Goal: Task Accomplishment & Management: Complete application form

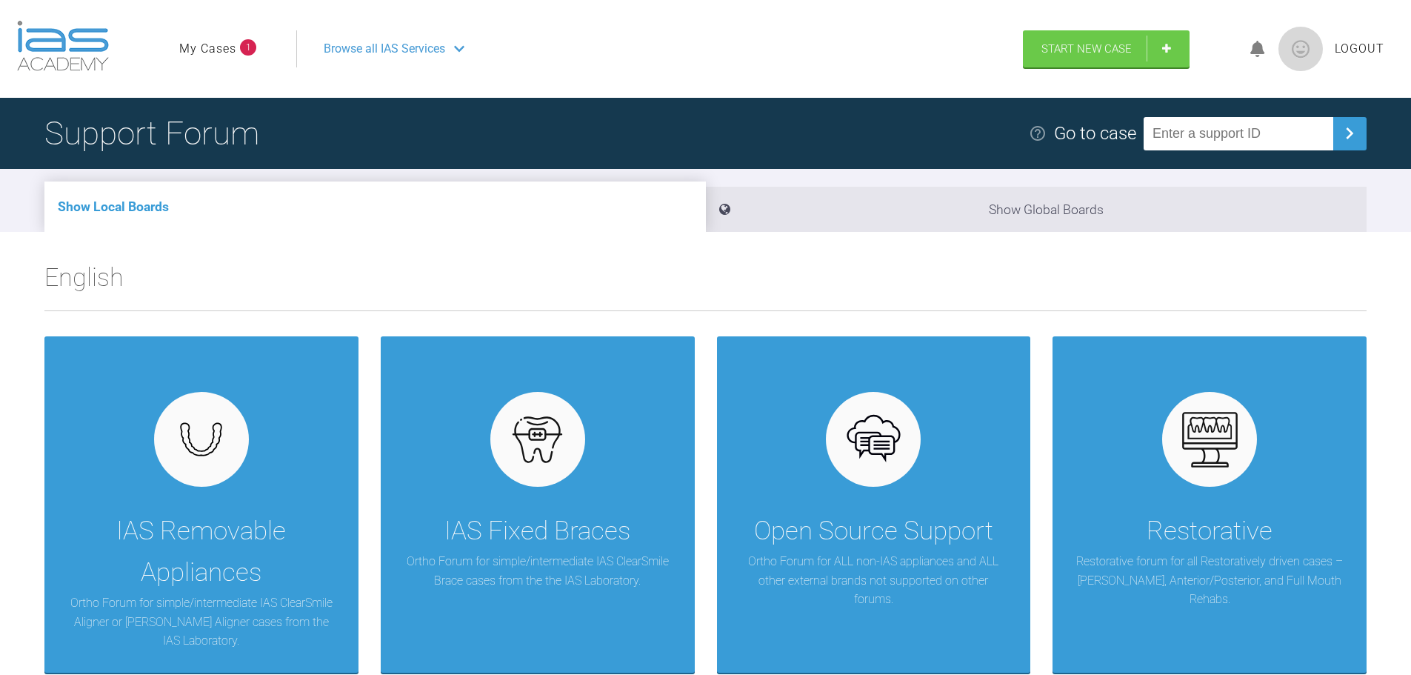
click at [1260, 50] on icon at bounding box center [1257, 49] width 15 height 17
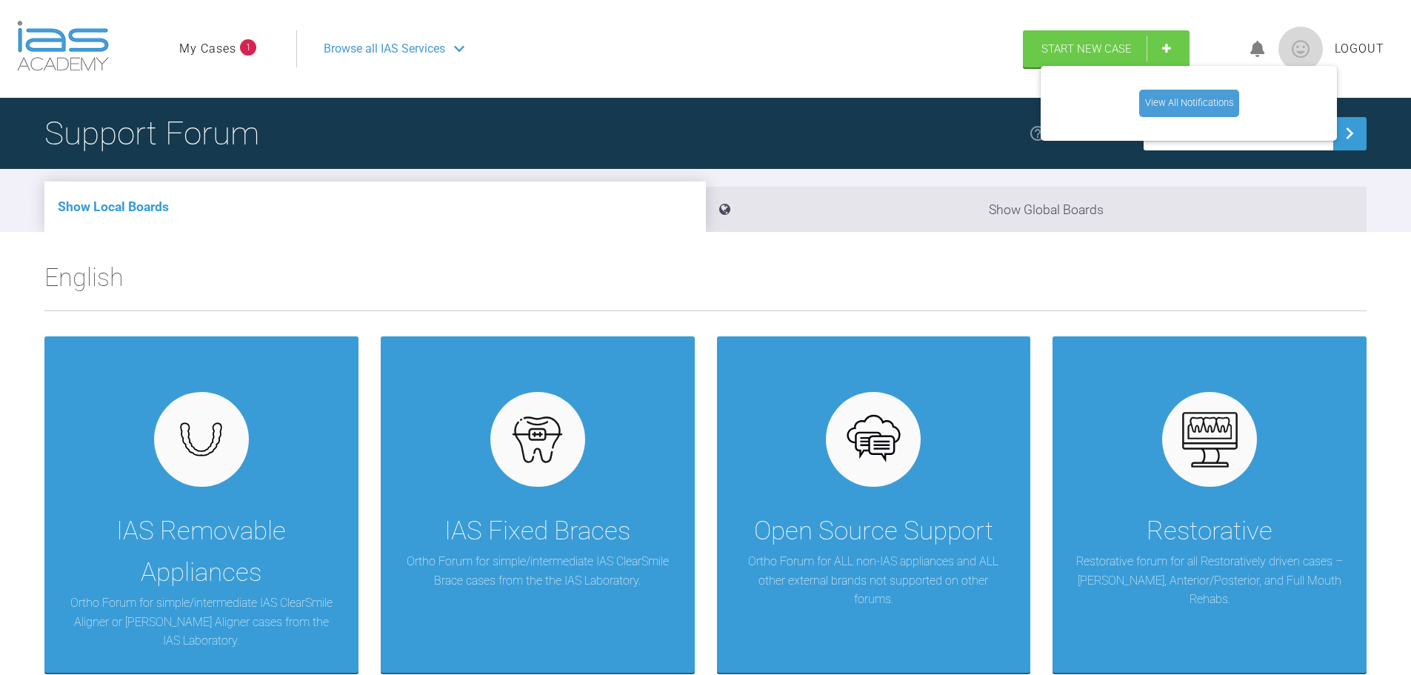
click at [1205, 102] on link "View All Notifications" at bounding box center [1189, 103] width 100 height 27
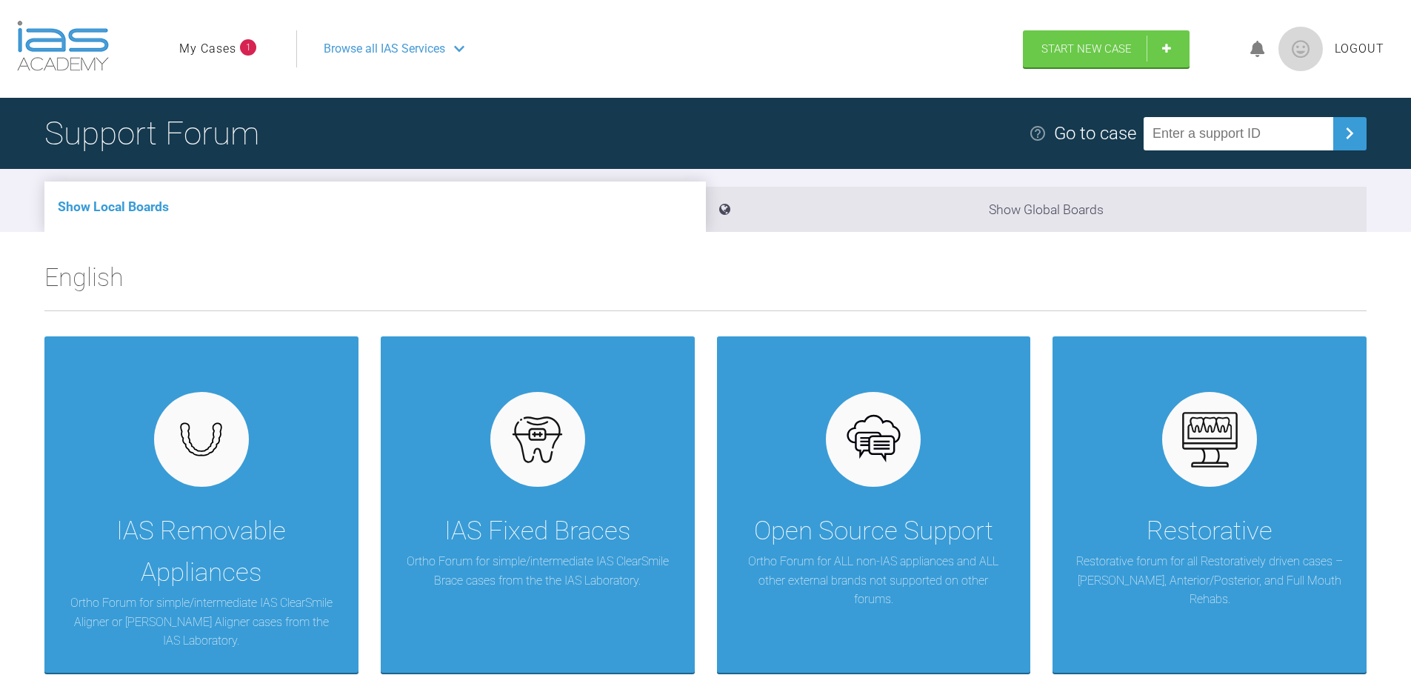
click at [227, 51] on link "My Cases" at bounding box center [207, 48] width 57 height 19
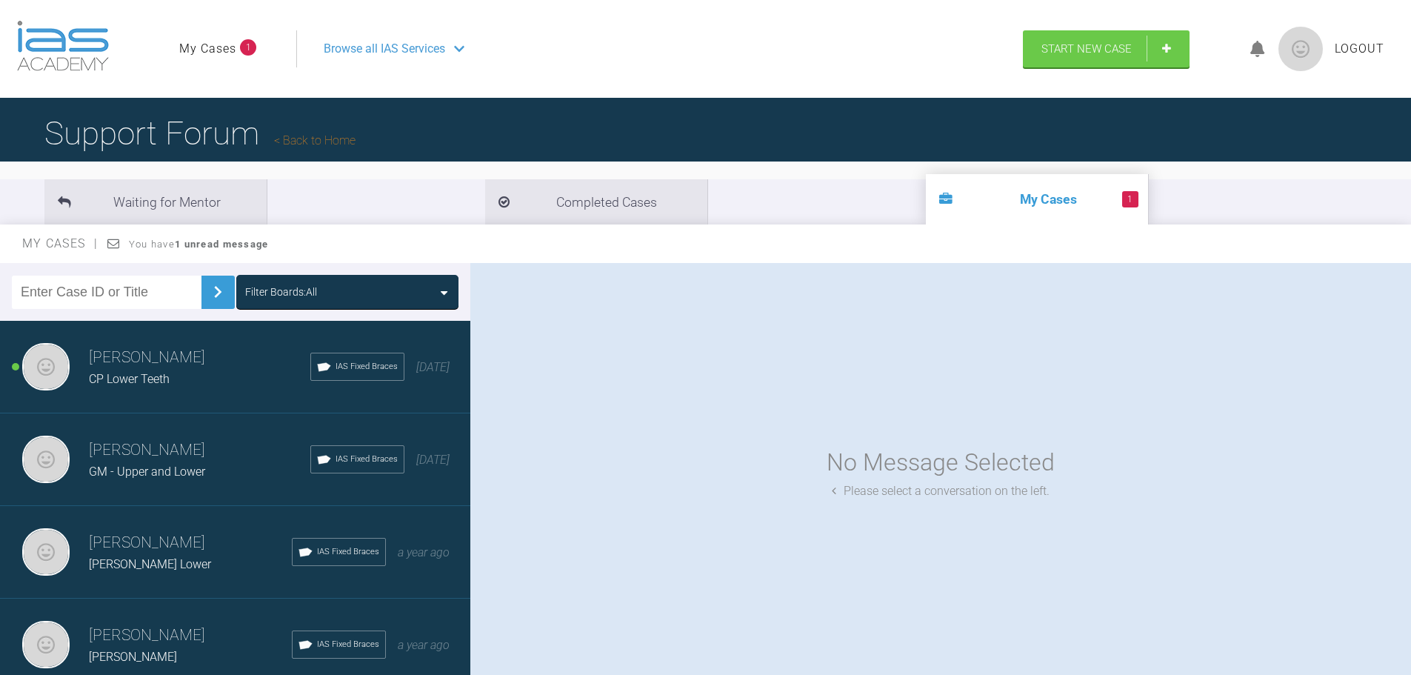
click at [166, 360] on h3 "[PERSON_NAME]" at bounding box center [199, 357] width 221 height 25
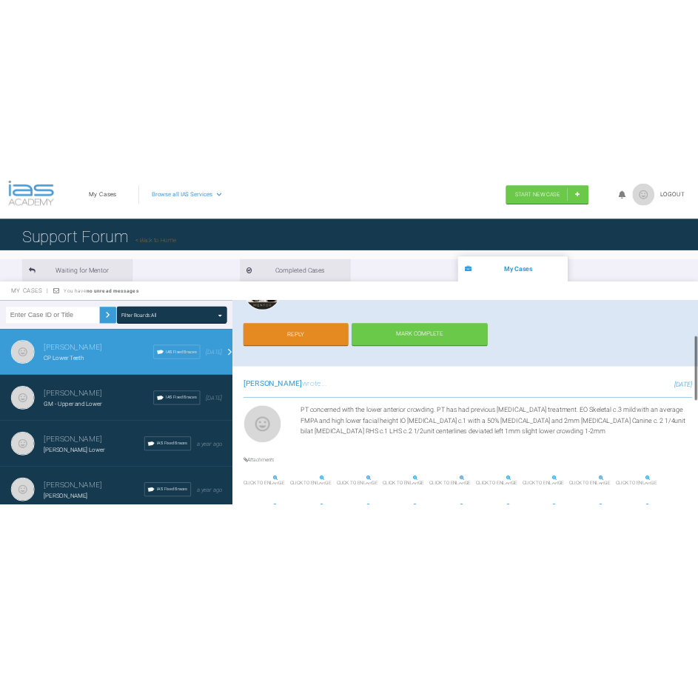
scroll to position [222, 0]
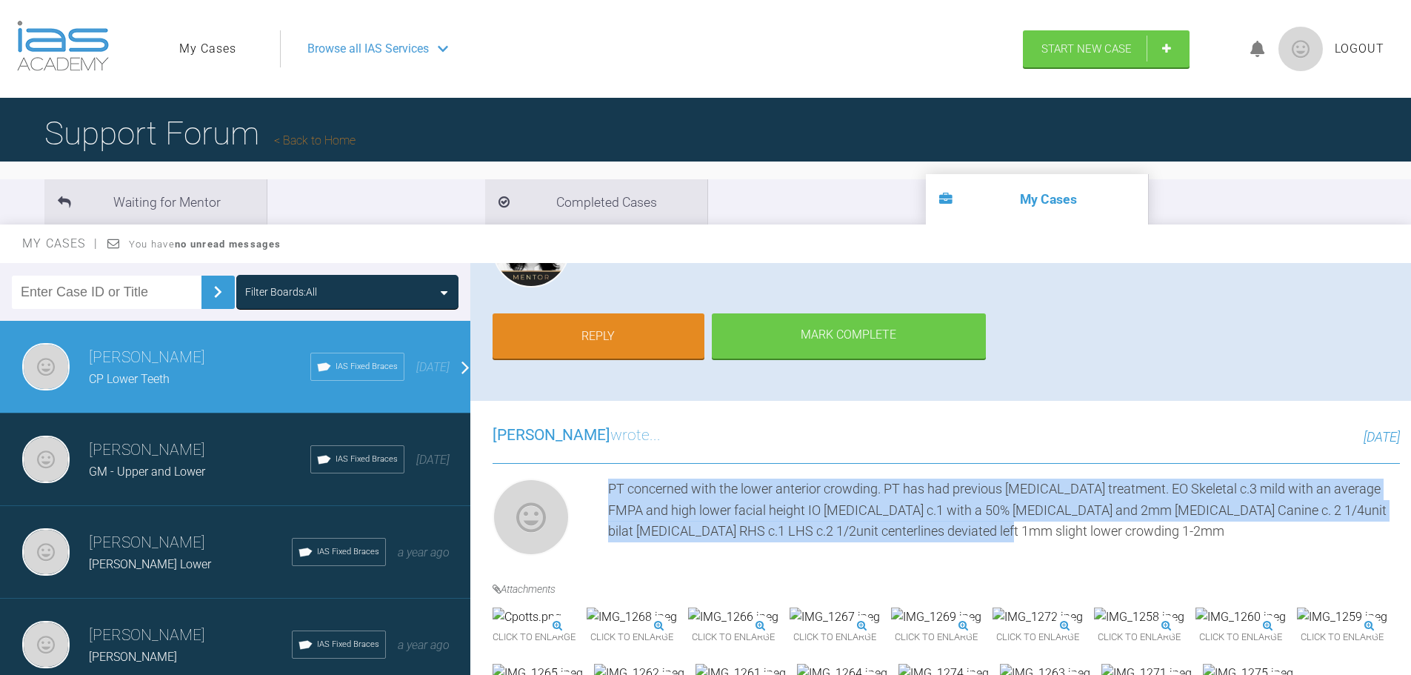
drag, startPoint x: 996, startPoint y: 532, endPoint x: 607, endPoint y: 490, distance: 391.9
click at [607, 490] on div "PT concerned with the lower anterior crowding. PT has had previous invisalign t…" at bounding box center [946, 519] width 907 height 83
copy div "PT concerned with the lower anterior crowding. PT has had previous invisalign t…"
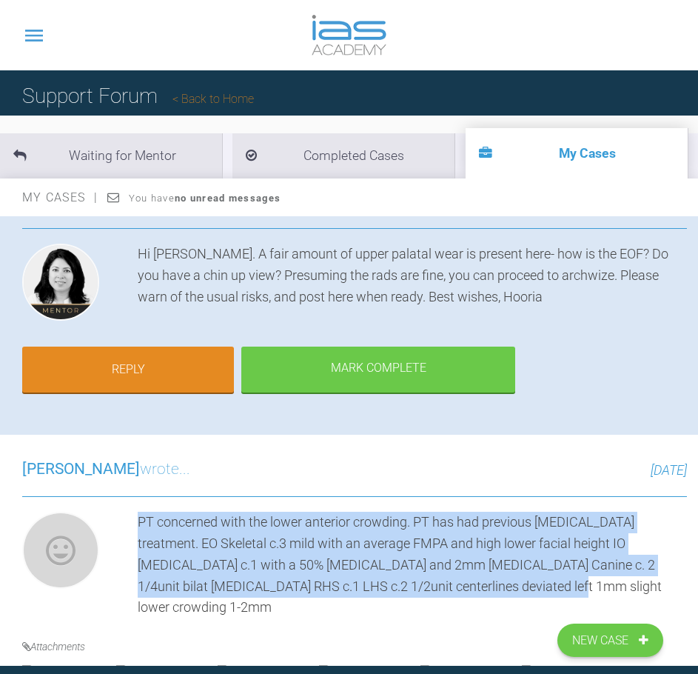
scroll to position [302, 0]
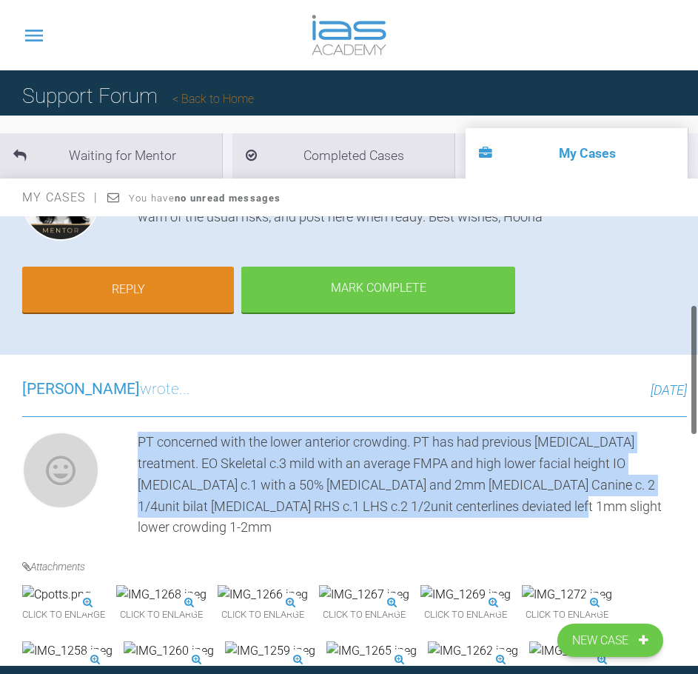
click at [462, 465] on div "PT concerned with the lower anterior crowding. PT has had previous invisalign t…" at bounding box center [413, 485] width 550 height 107
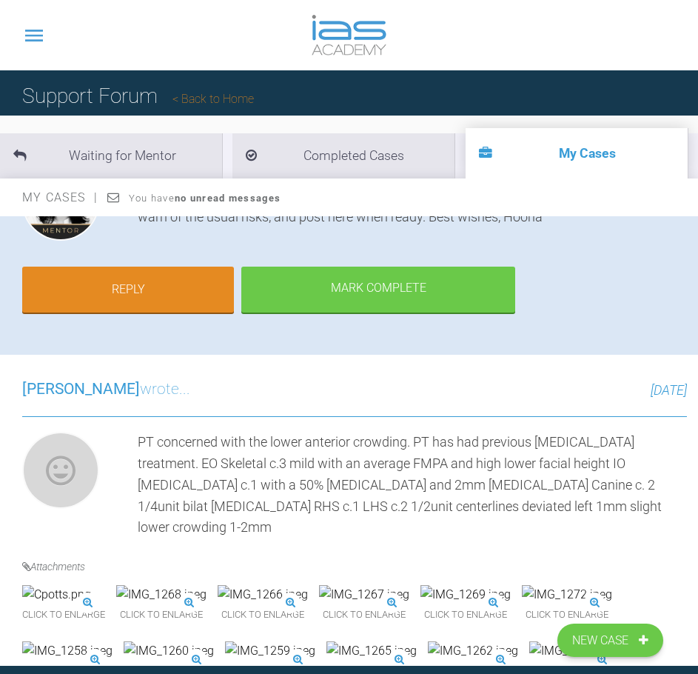
drag, startPoint x: 508, startPoint y: 528, endPoint x: 509, endPoint y: 516, distance: 11.9
click at [509, 527] on div "Azffar Din wrote... 22 days ago PT concerned with the lower anterior crowding. …" at bounding box center [355, 659] width 710 height 608
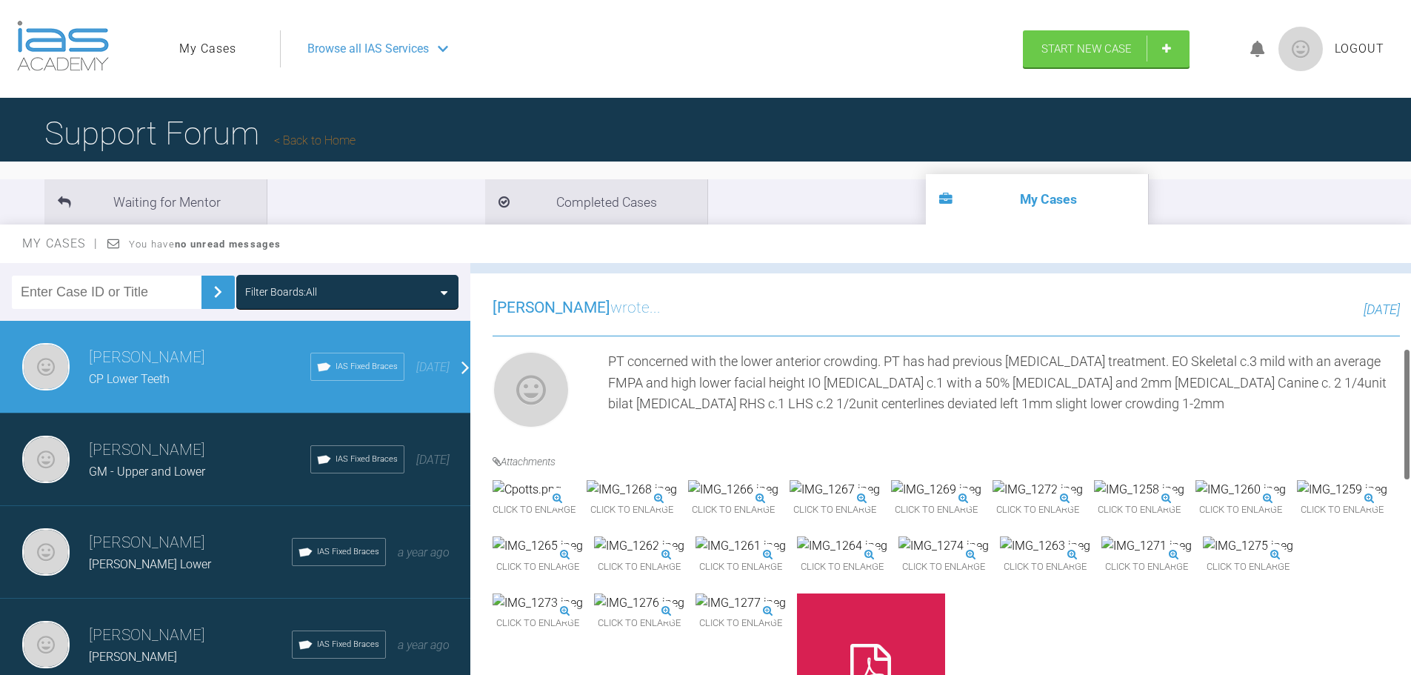
scroll to position [270, 0]
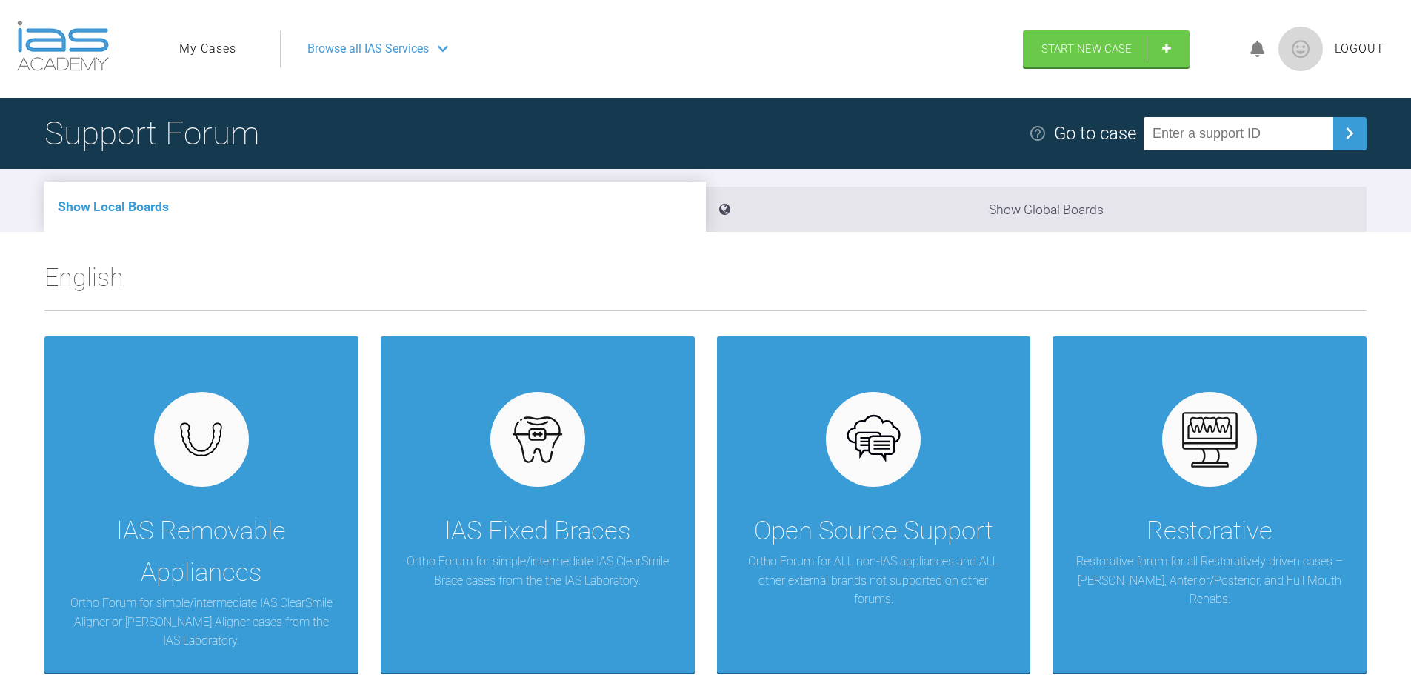
click at [424, 36] on div "Browse all IAS Services" at bounding box center [645, 48] width 702 height 37
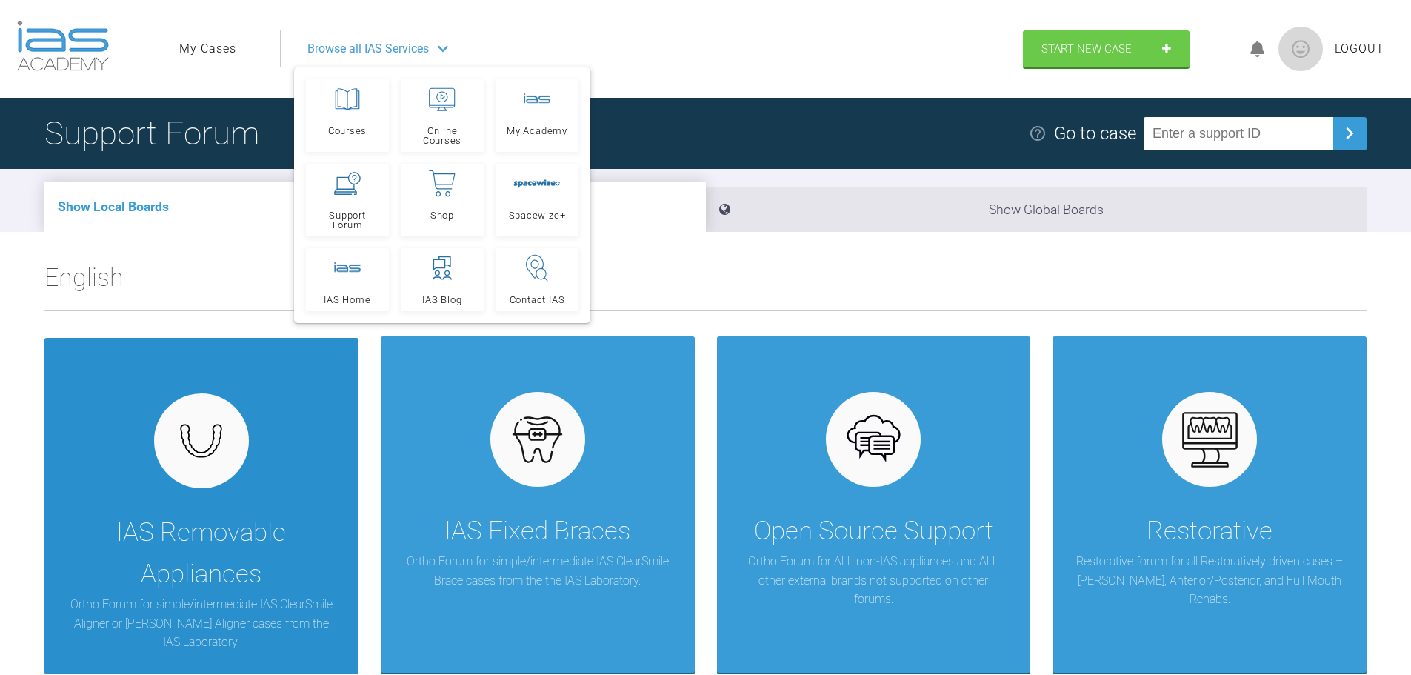
click at [267, 503] on div "IAS Removable Appliances Ortho Forum for simple/intermediate IAS ClearSmile Ali…" at bounding box center [201, 506] width 314 height 336
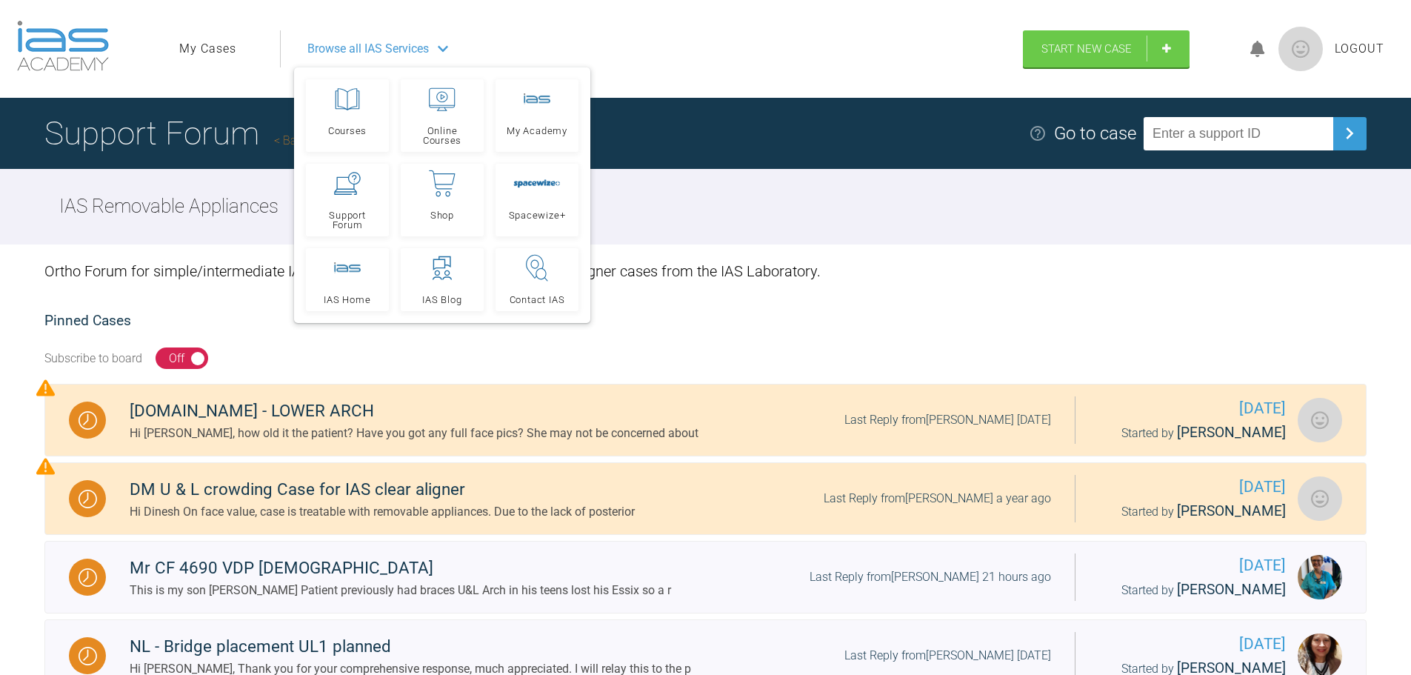
click at [414, 52] on span "Browse all IAS Services" at bounding box center [367, 48] width 121 height 19
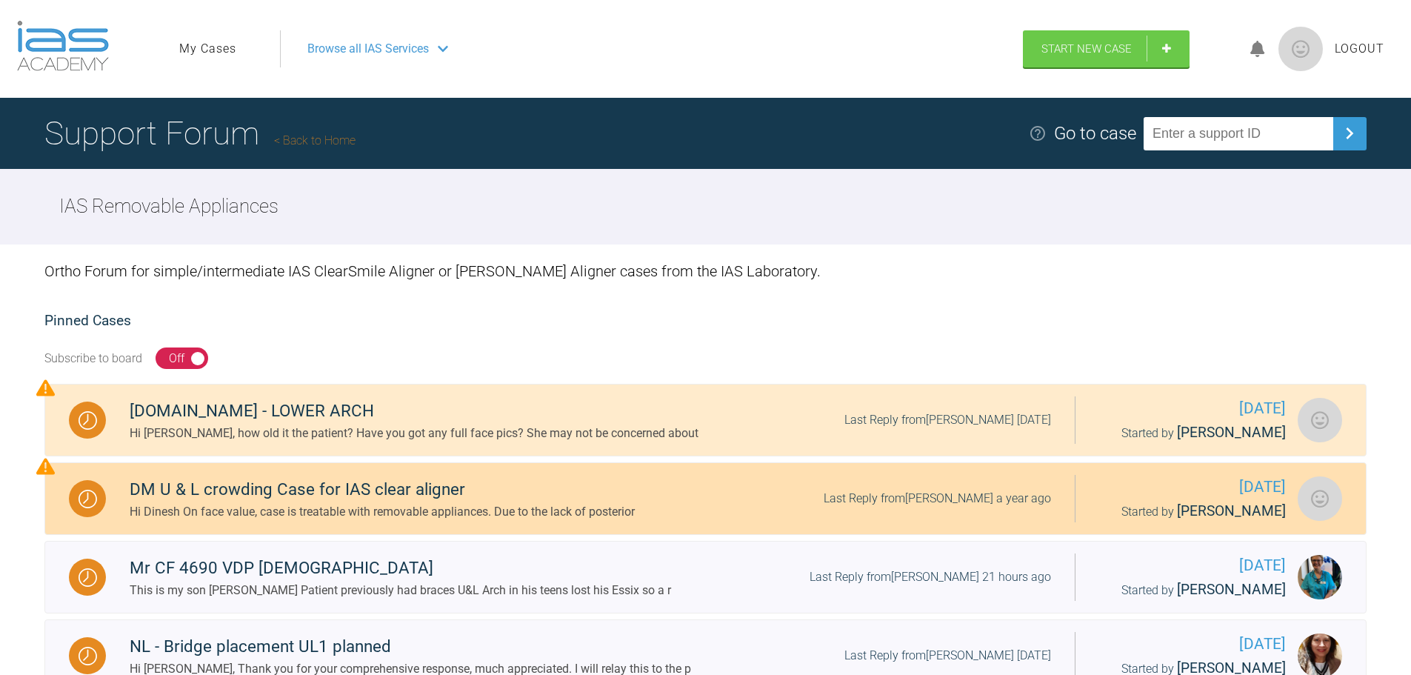
click at [300, 509] on div "Hi Dinesh On face value, case is treatable with removable appliances. Due to th…" at bounding box center [382, 511] width 505 height 19
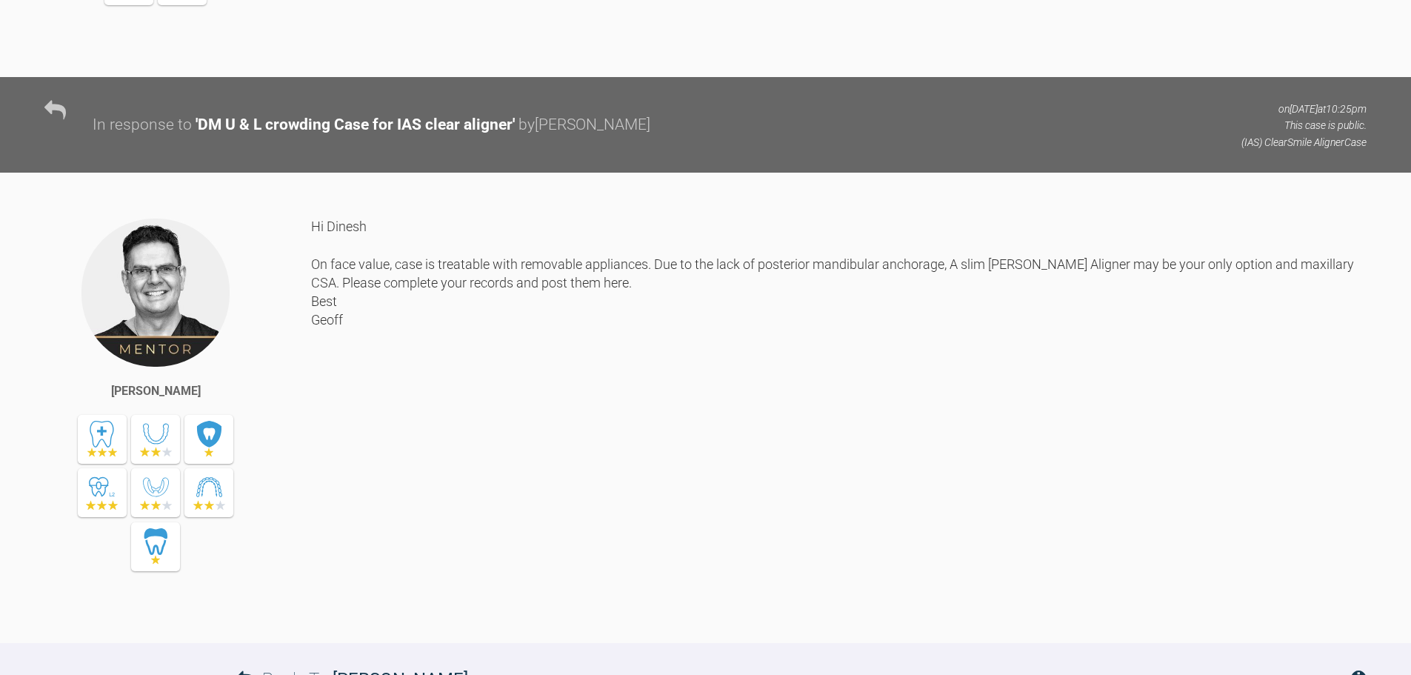
scroll to position [1333, 0]
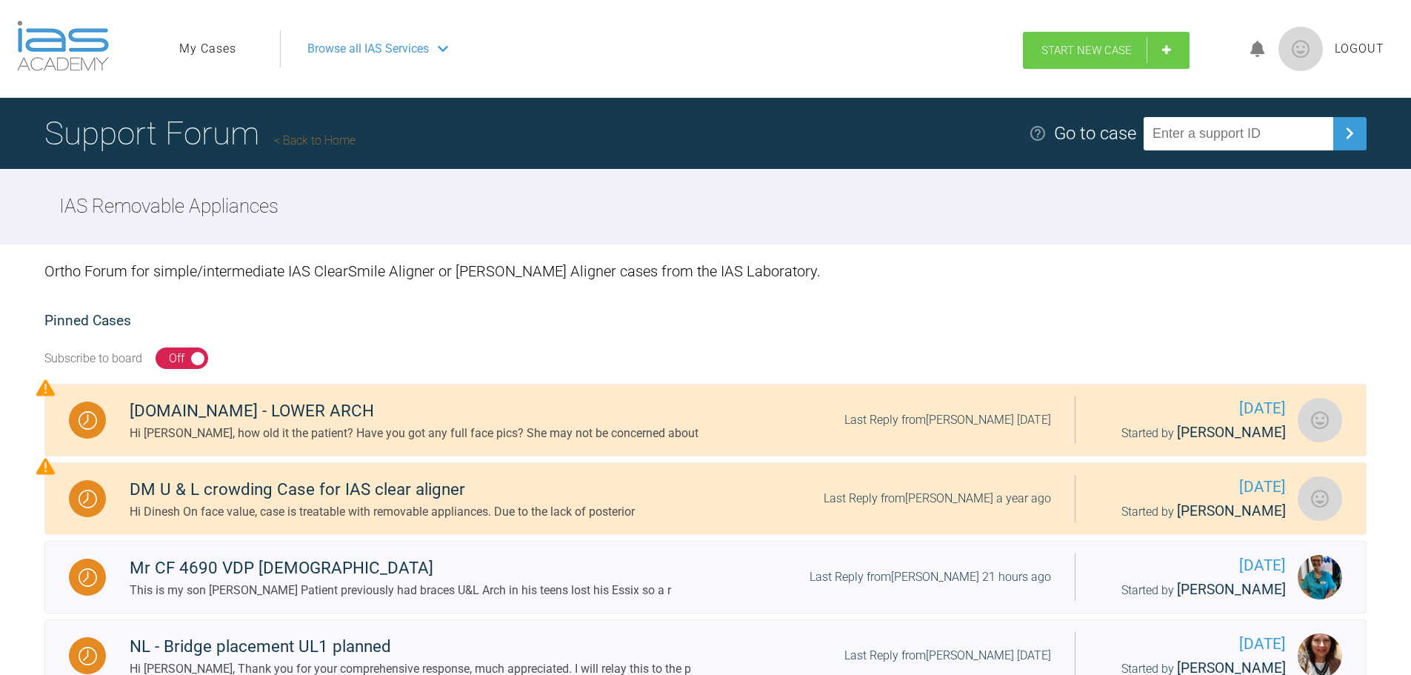
click at [1088, 52] on span "Start New Case" at bounding box center [1086, 50] width 90 height 13
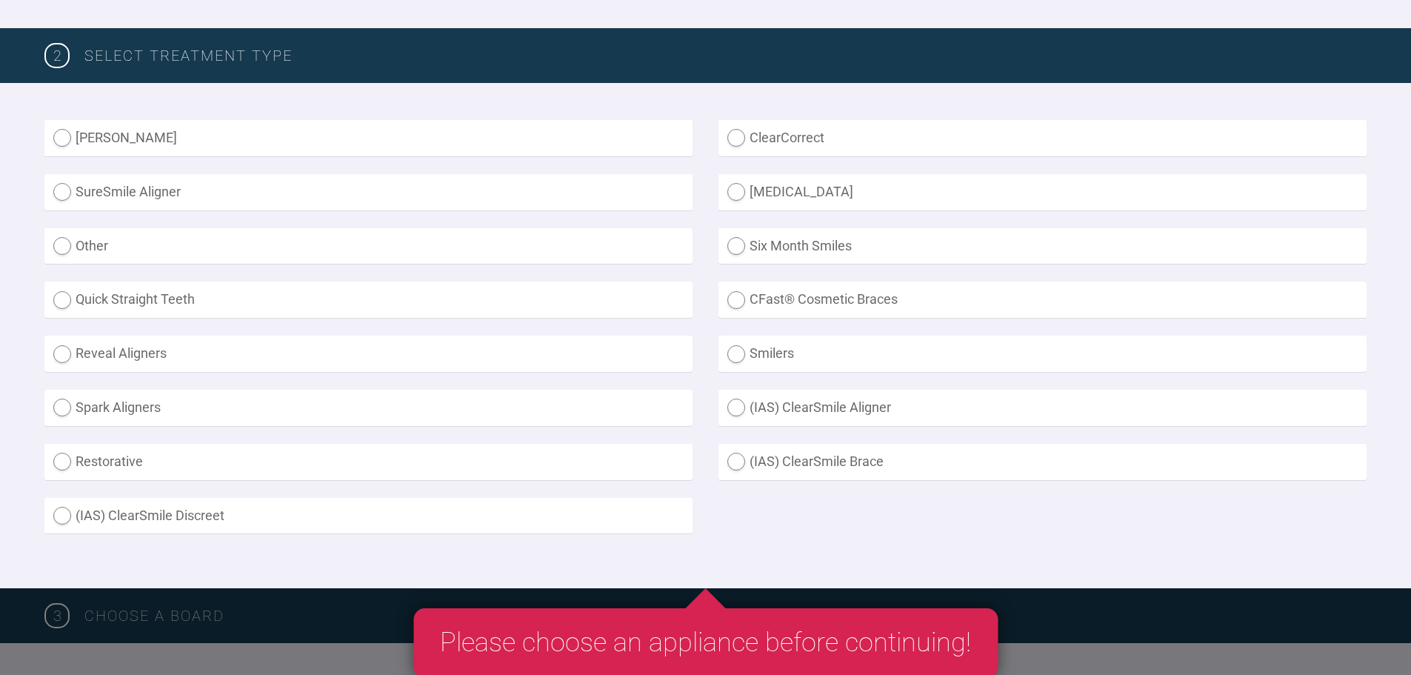
scroll to position [370, 0]
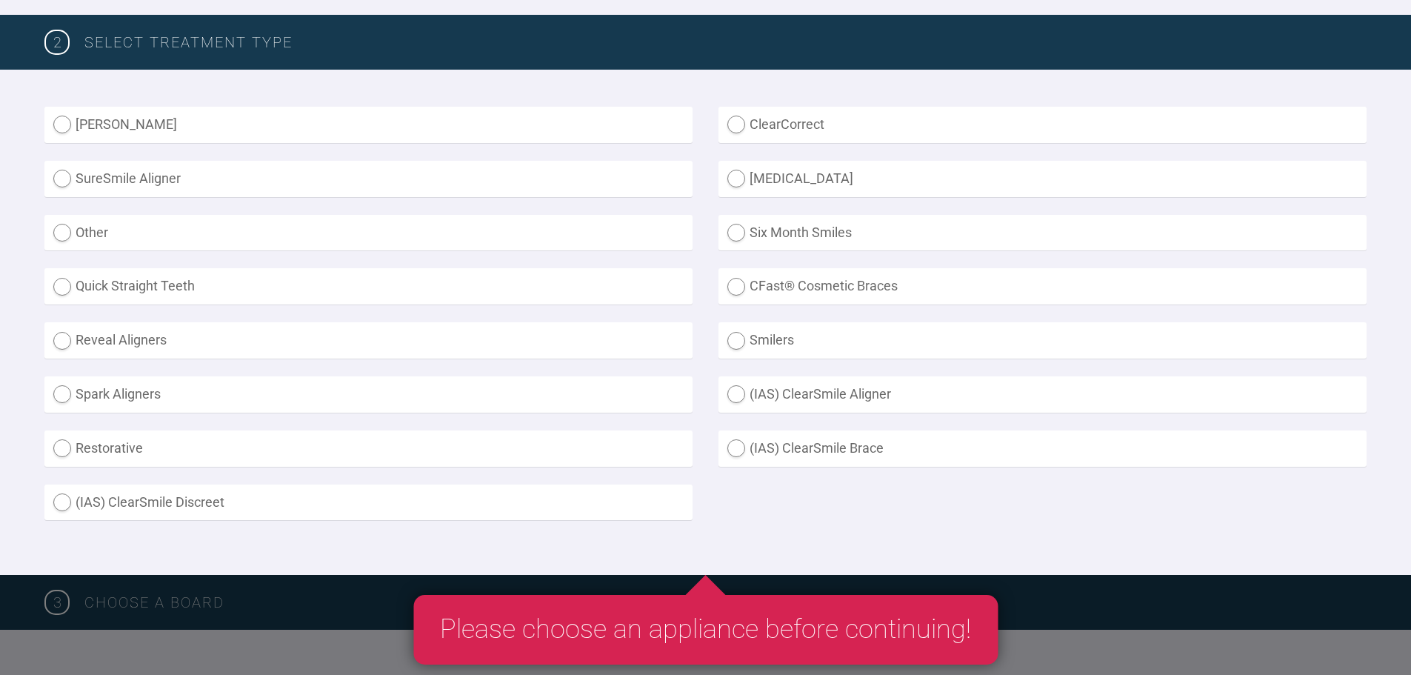
click at [767, 447] on label "(IAS) ClearSmile Brace" at bounding box center [1042, 448] width 648 height 36
radio Brace "true"
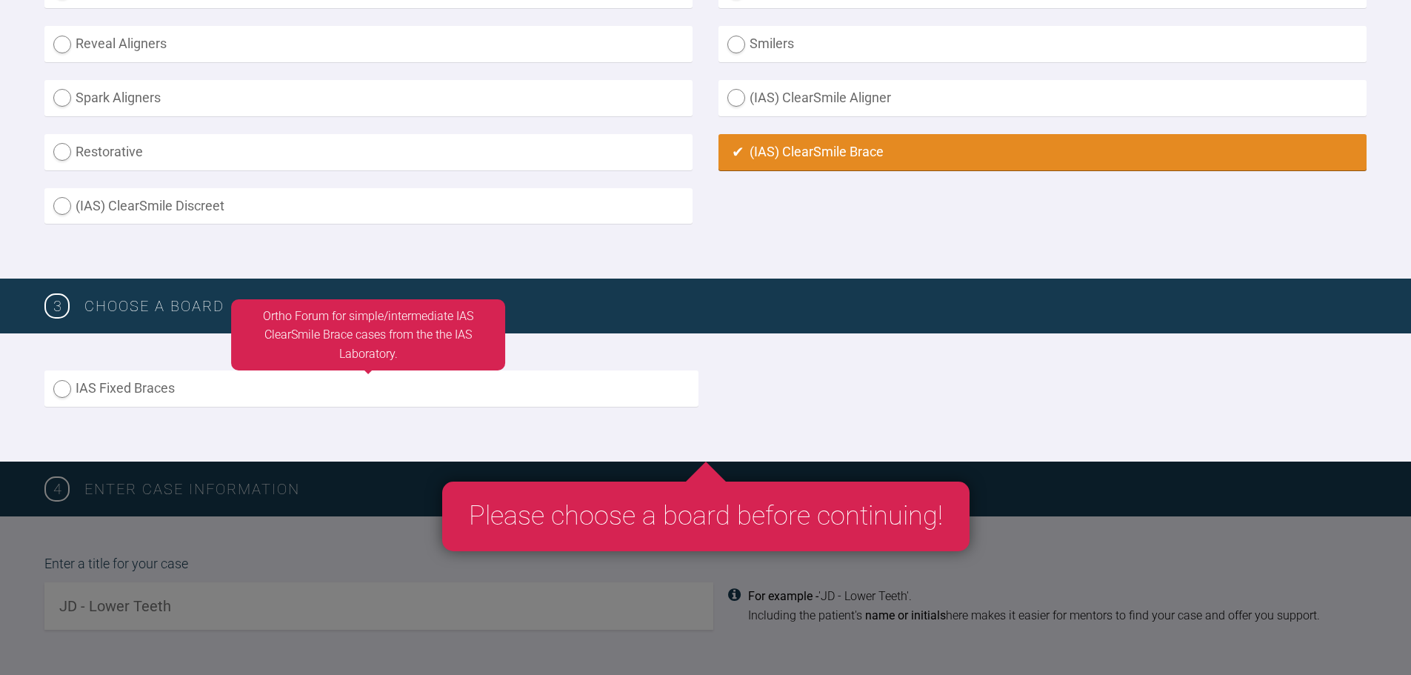
click at [105, 379] on label "IAS Fixed Braces" at bounding box center [371, 388] width 654 height 36
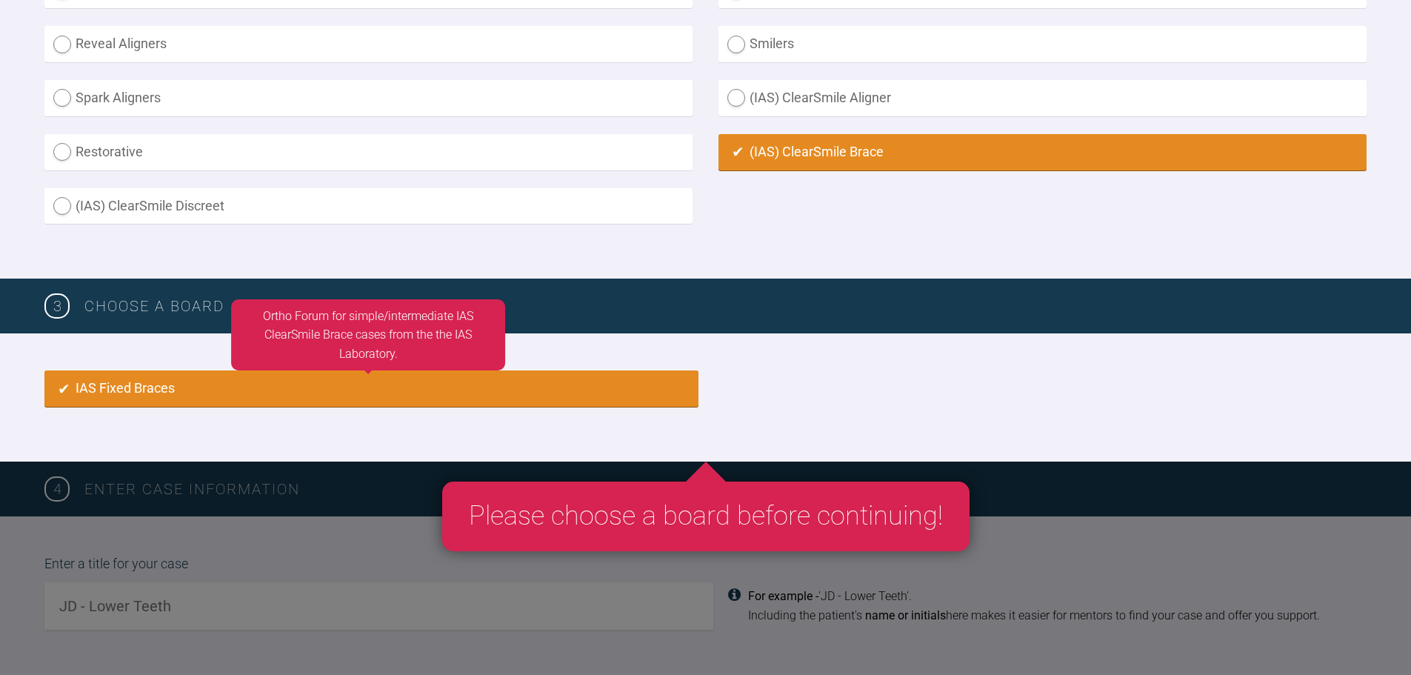
radio input "true"
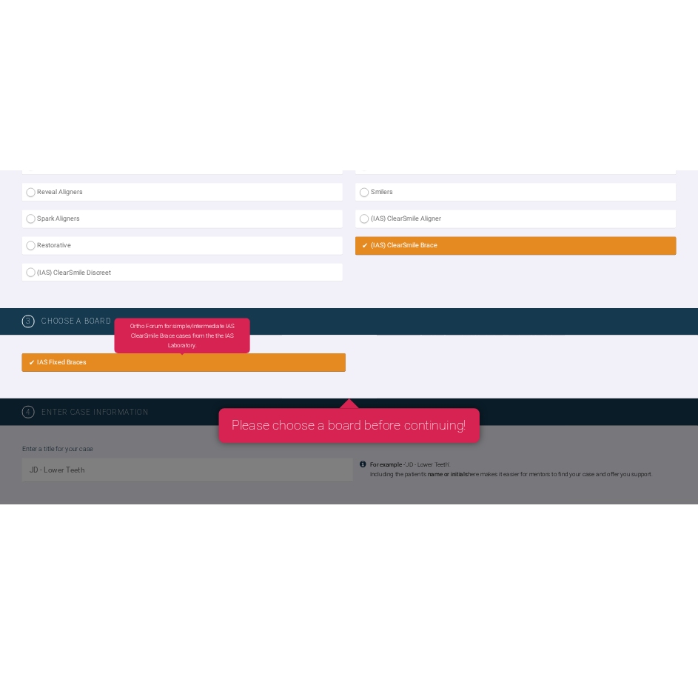
scroll to position [1039, 0]
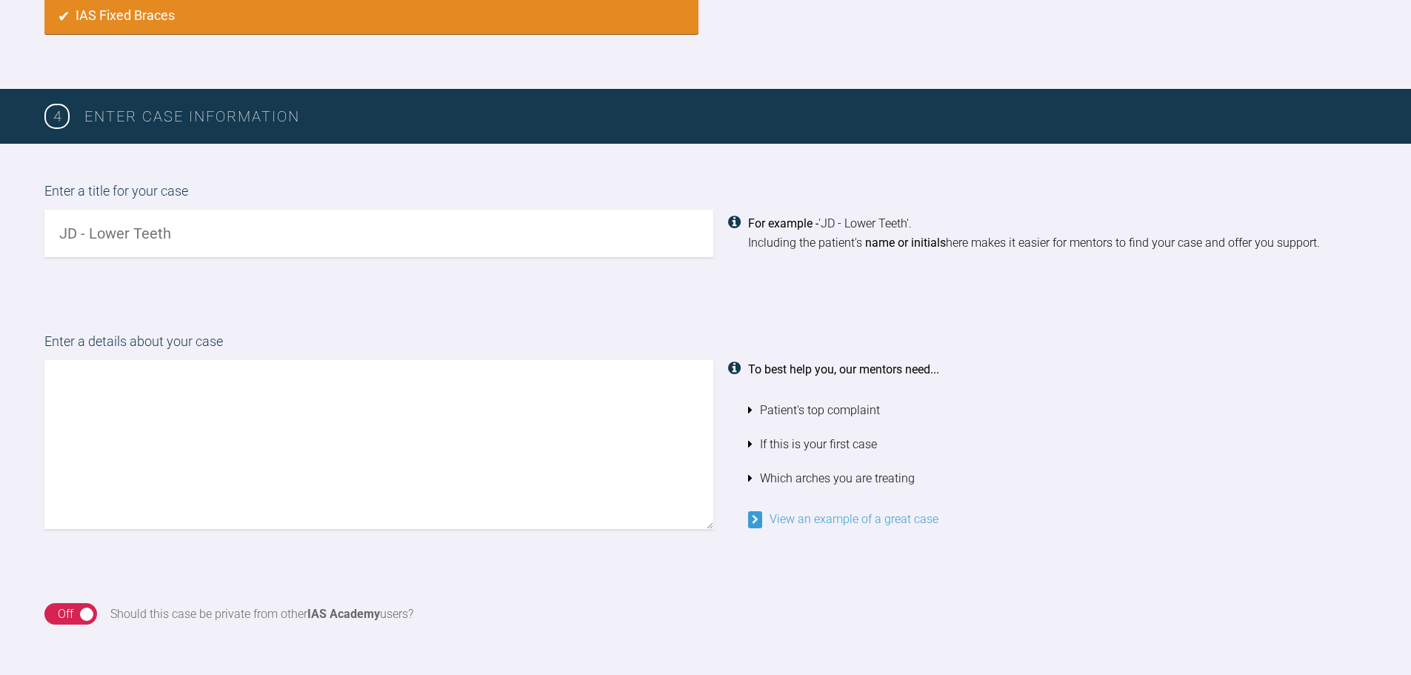
click at [199, 217] on input "text" at bounding box center [378, 233] width 669 height 47
type input "RH- Upper and Lower teeth"
click at [252, 404] on textarea at bounding box center [378, 444] width 669 height 169
paste textarea "PT concerned with the lower anterior crowding. PT has had previous [MEDICAL_DAT…"
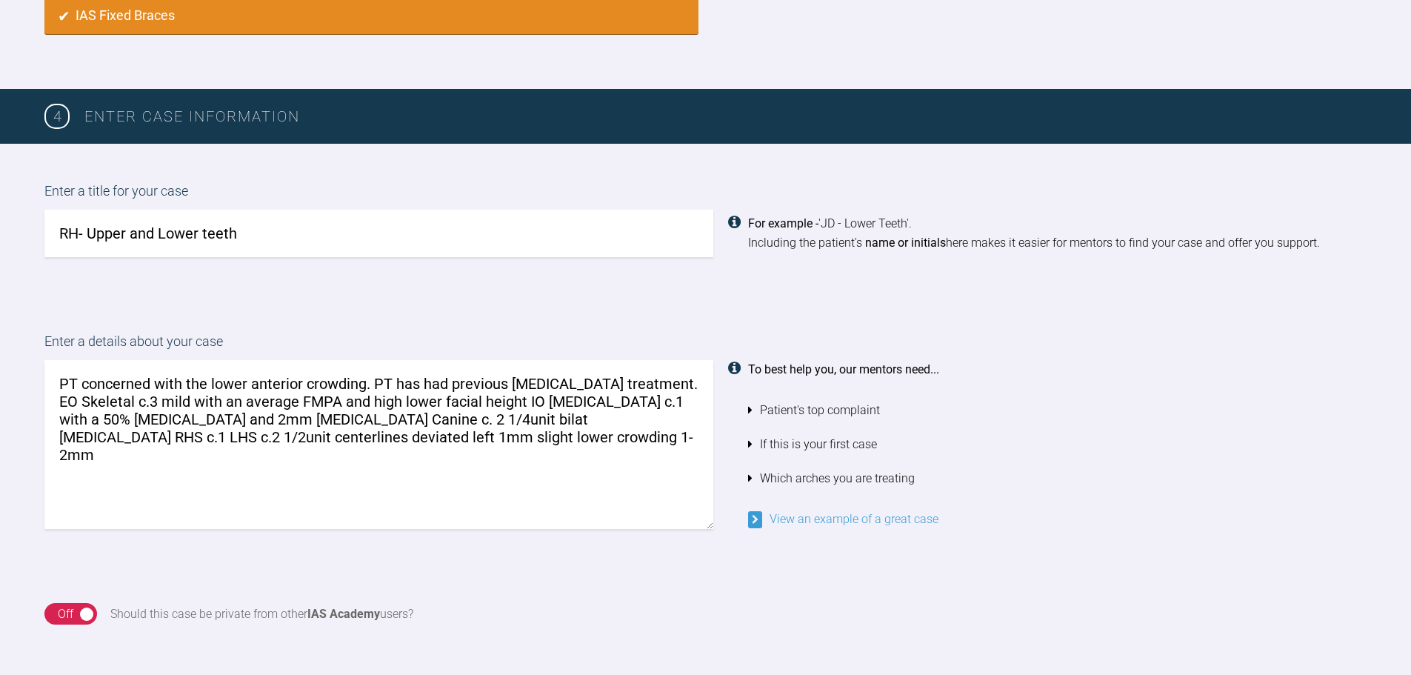
drag, startPoint x: 374, startPoint y: 384, endPoint x: 698, endPoint y: 419, distance: 325.6
click at [647, 383] on textarea "PT concerned with the lower anterior crowding. PT has had previous [MEDICAL_DAT…" at bounding box center [378, 444] width 669 height 169
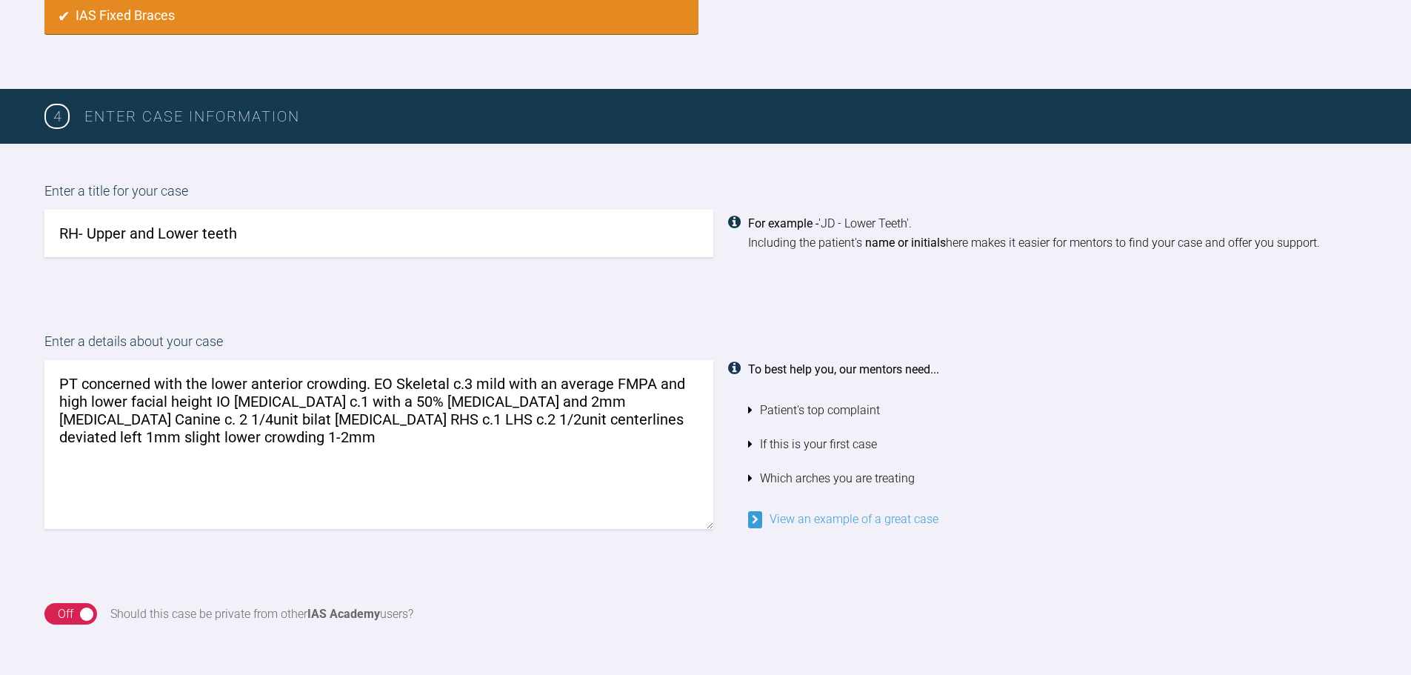
click at [576, 383] on textarea "PT concerned with the lower anterior crowding. EO Skeletal c.3 mild with an ave…" at bounding box center [378, 444] width 669 height 169
click at [178, 398] on textarea "PT concerned with the lower anterior crowding. EO Skeletal c.3 mild with an hig…" at bounding box center [378, 444] width 669 height 169
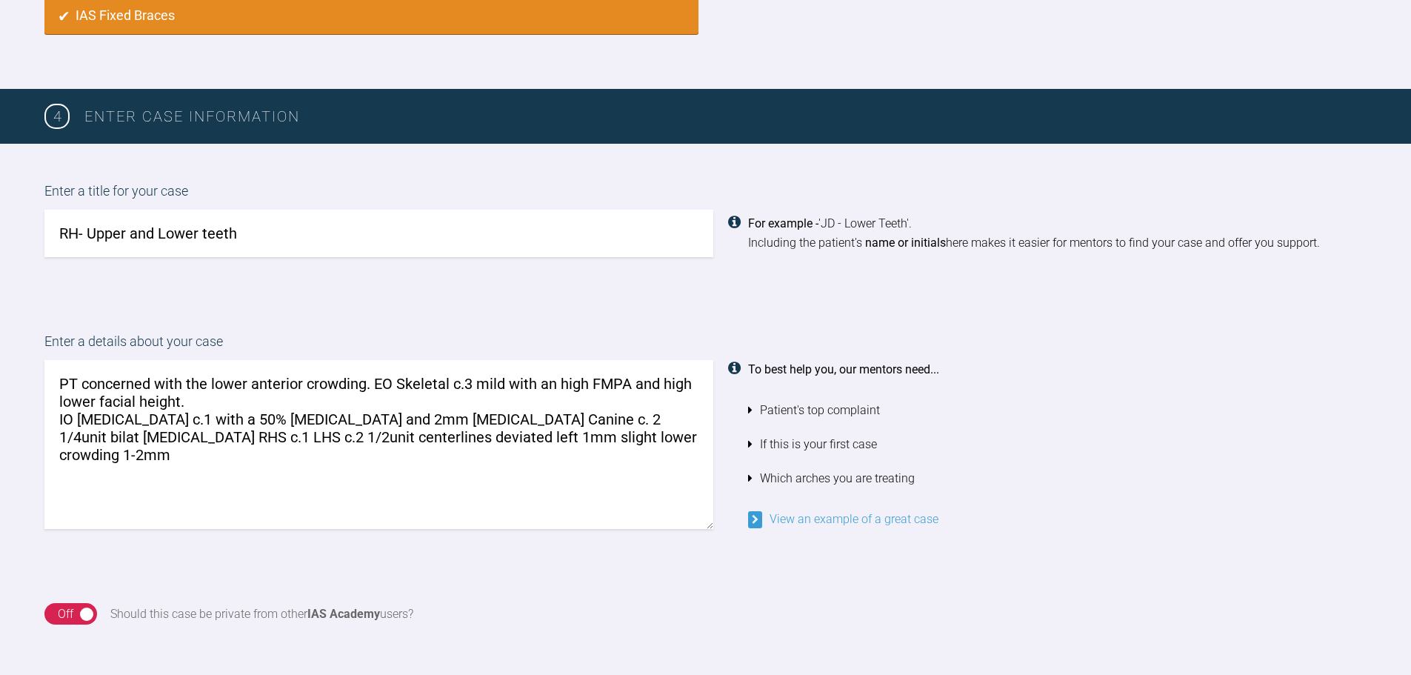
click at [397, 419] on textarea "PT concerned with the lower anterior crowding. EO Skeletal c.3 mild with an hig…" at bounding box center [378, 444] width 669 height 169
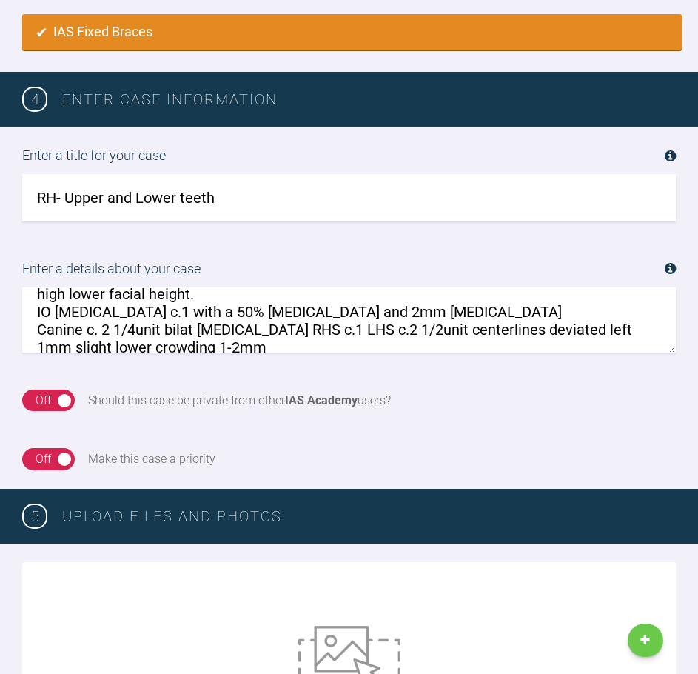
scroll to position [53, 0]
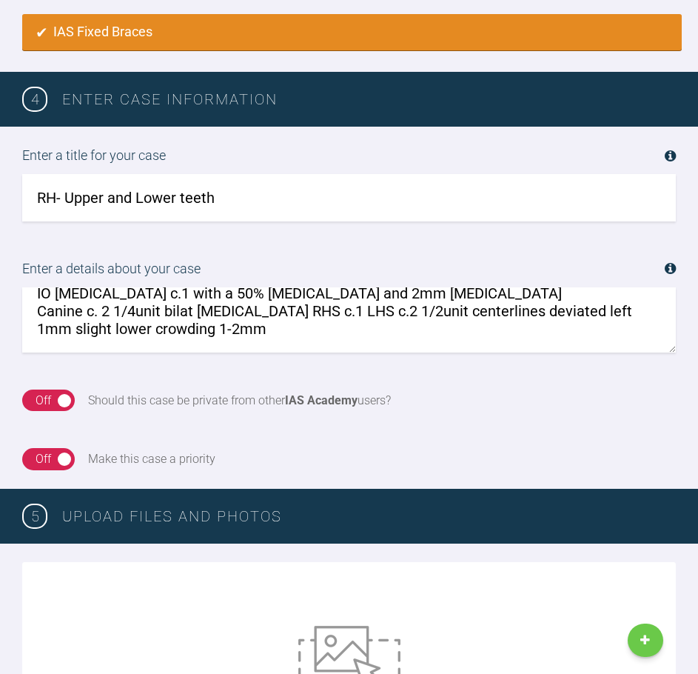
click at [439, 308] on textarea "PT concerned with the lower anterior crowding. EO Skeletal c.3 mild with an hig…" at bounding box center [349, 319] width 654 height 65
click at [401, 310] on textarea "PT concerned with the lower anterior crowding. EO Skeletal c.3 mild with an hig…" at bounding box center [349, 319] width 654 height 65
click at [610, 311] on textarea "PT concerned with the lower anterior crowding. EO Skeletal c.3 mild with an hig…" at bounding box center [349, 319] width 654 height 65
click at [401, 304] on textarea "PT concerned with the lower anterior crowding. EO Skeletal c.3 mild with an hig…" at bounding box center [349, 319] width 654 height 65
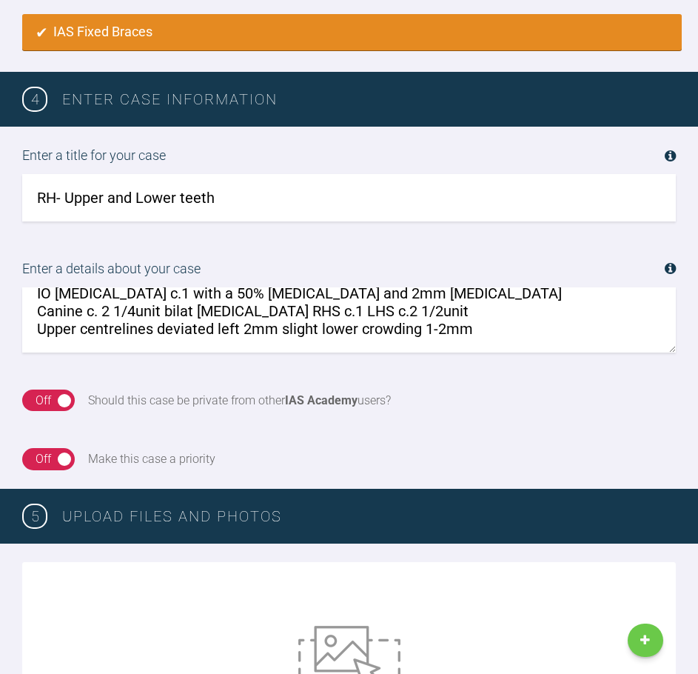
click at [105, 311] on textarea "PT concerned with the lower anterior crowding. EO Skeletal c.3 mild with an hig…" at bounding box center [349, 319] width 654 height 65
click at [56, 293] on textarea "PT concerned with the lower anterior crowding. EO Skeletal c.3 mild with an hig…" at bounding box center [349, 319] width 654 height 65
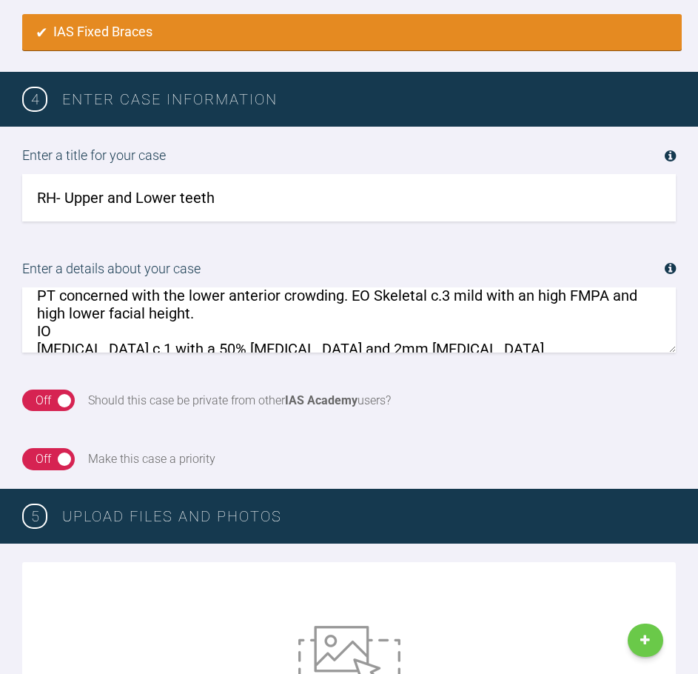
scroll to position [0, 0]
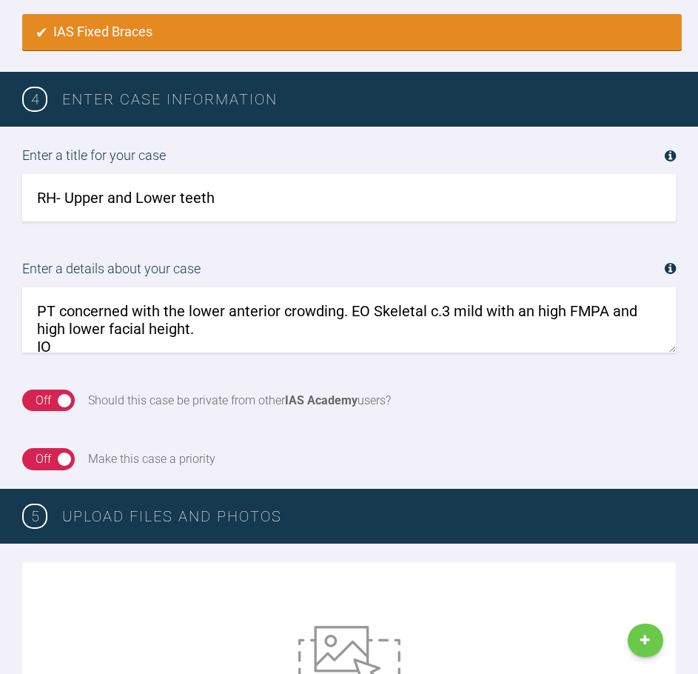
click at [350, 307] on textarea "PT concerned with the lower anterior crowding. EO Skeletal c.3 mild with an hig…" at bounding box center [349, 319] width 654 height 65
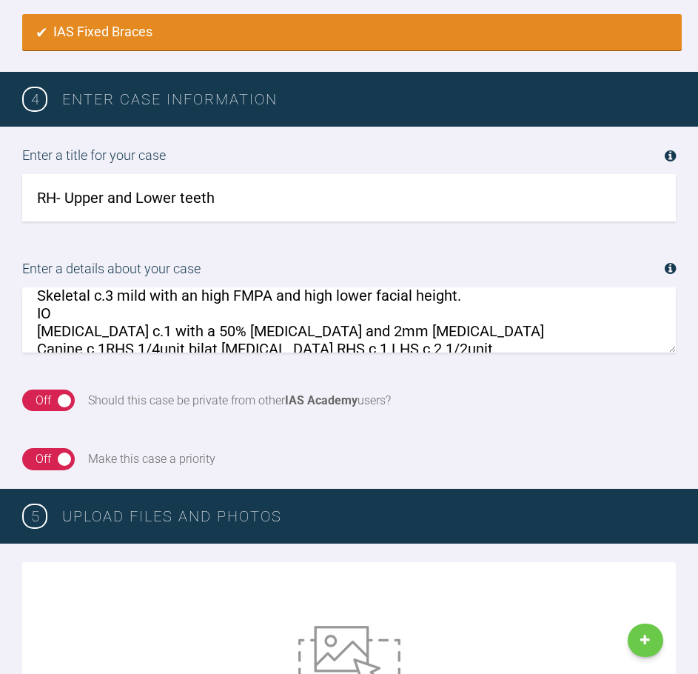
scroll to position [77, 0]
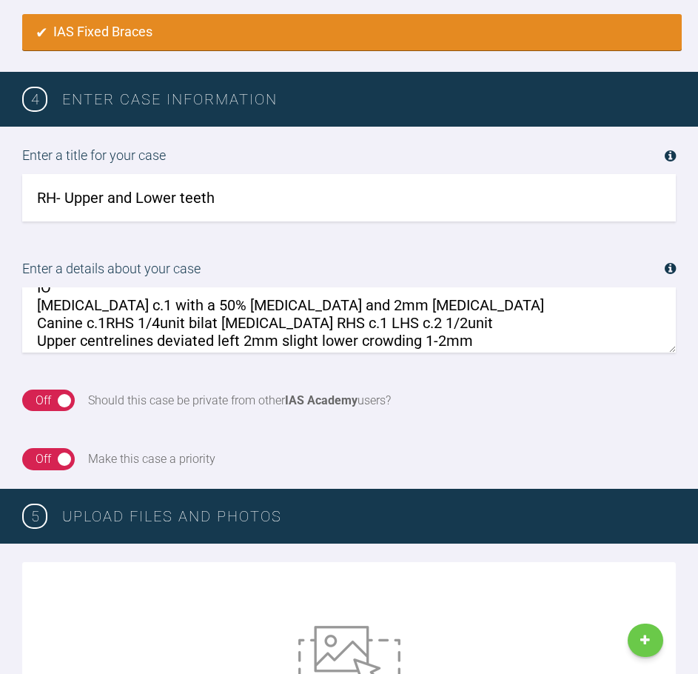
click at [137, 319] on textarea "PT concerned with the lower anterior crowding. EO Skeletal c.3 mild with an hig…" at bounding box center [349, 319] width 654 height 65
click at [213, 321] on textarea "PT concerned with the lower anterior crowding. EO Skeletal c.3 mild with an hig…" at bounding box center [349, 319] width 654 height 65
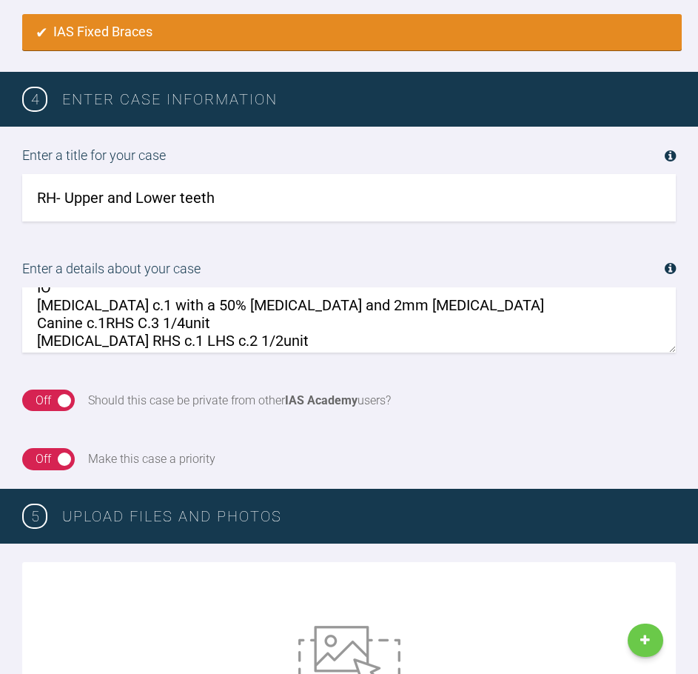
click at [129, 341] on textarea "PT concerned with the lower anterior crowding. EO Skeletal c.3 mild with an hig…" at bounding box center [349, 319] width 654 height 65
click at [221, 320] on textarea "PT concerned with the lower anterior crowding. EO Skeletal c.3 mild with an hig…" at bounding box center [349, 319] width 654 height 65
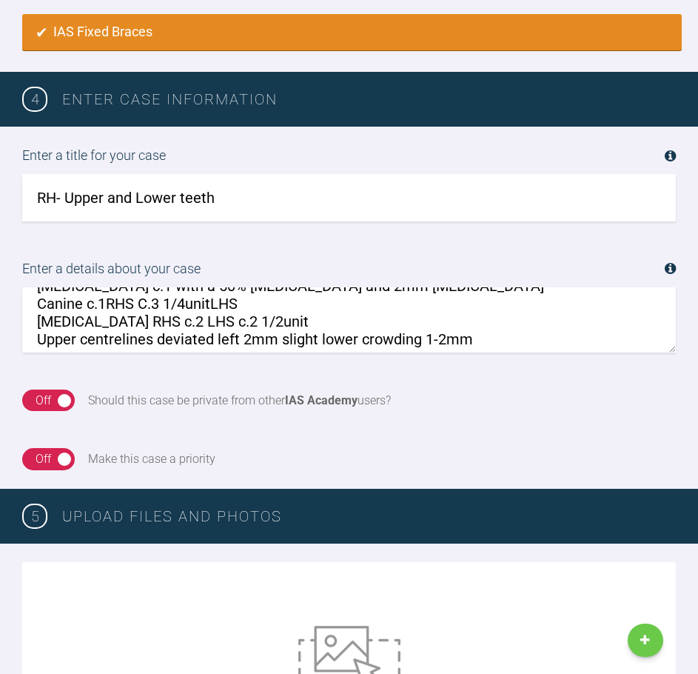
scroll to position [107, 0]
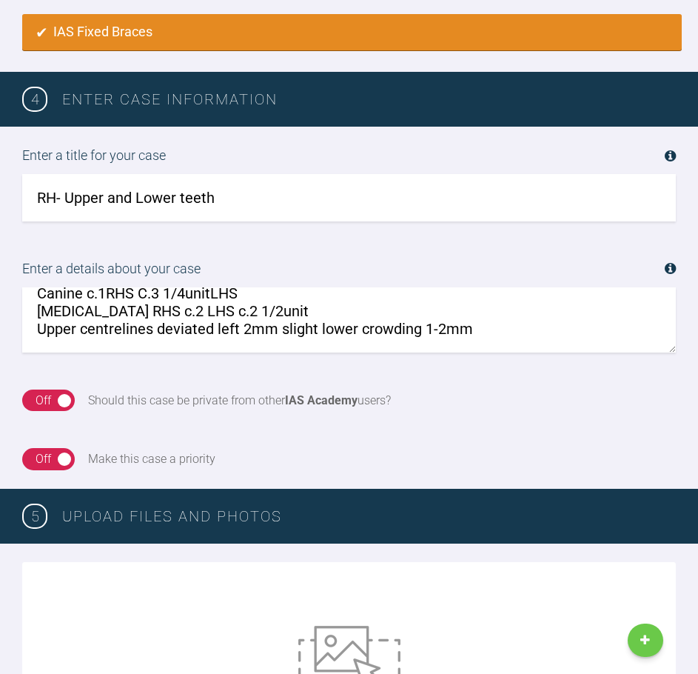
click at [92, 307] on textarea "PT concerned with the lower anterior crowding. EO Skeletal c.3 mild with an hig…" at bounding box center [349, 319] width 654 height 65
drag, startPoint x: 127, startPoint y: 311, endPoint x: 114, endPoint y: 312, distance: 13.4
click at [114, 312] on textarea "PT concerned with the lower anterior crowding. EO Skeletal c.3 mild with an hig…" at bounding box center [349, 319] width 654 height 65
paste textarea "c.2"
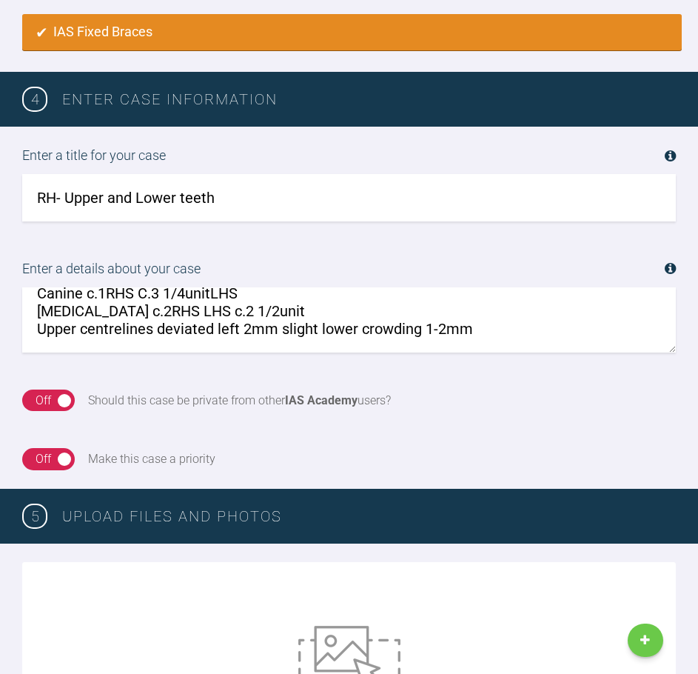
drag, startPoint x: 234, startPoint y: 307, endPoint x: 133, endPoint y: 313, distance: 101.6
click at [133, 313] on textarea "PT concerned with the lower anterior crowding. EO Skeletal c.3 mild with an hig…" at bounding box center [349, 319] width 654 height 65
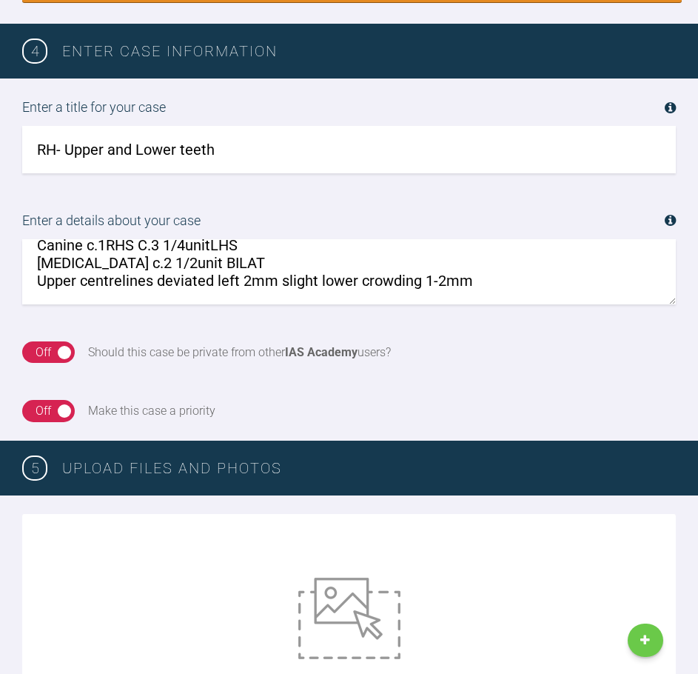
scroll to position [1113, 0]
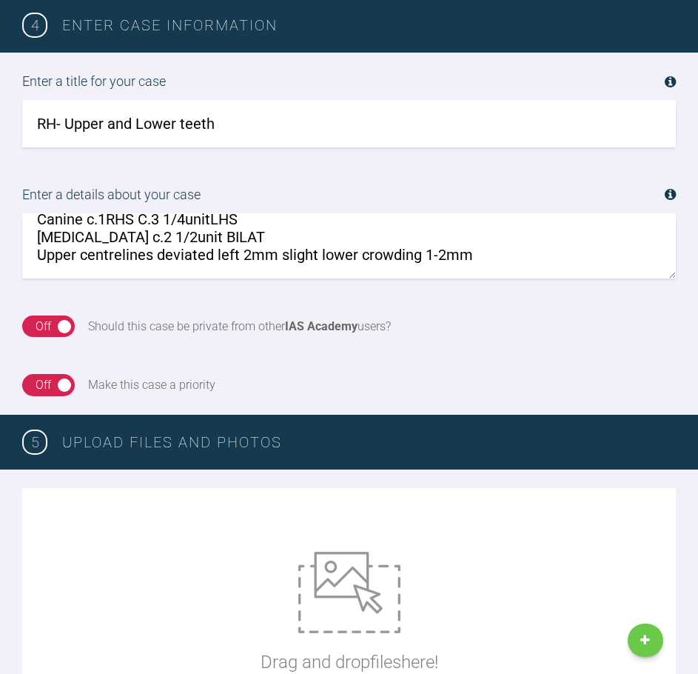
click at [276, 253] on textarea "PT concerned with the lower anterior crowding. EO Skeletal c.3 mild with an hig…" at bounding box center [349, 245] width 654 height 65
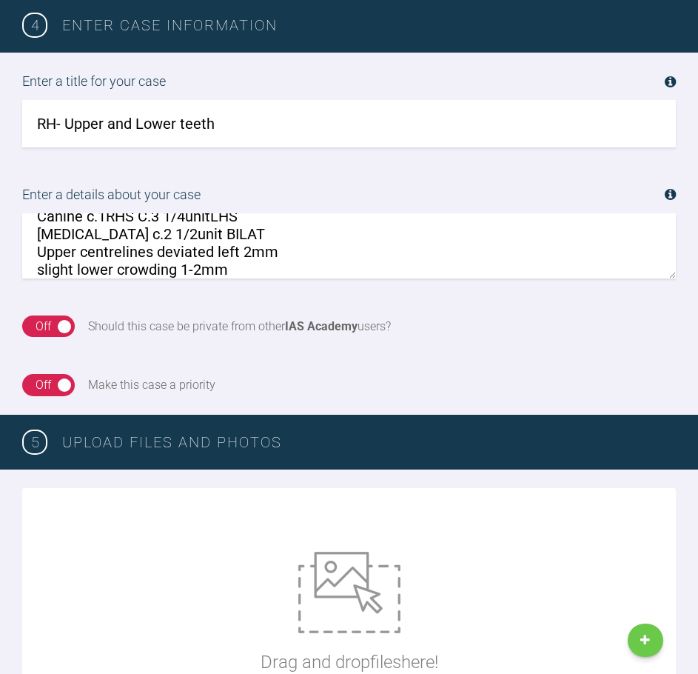
click at [64, 267] on textarea "PT concerned with the lower anterior crowding. EO Skeletal c.3 mild with an hig…" at bounding box center [349, 245] width 654 height 65
click at [146, 268] on textarea "PT concerned with the lower anterior crowding. EO Skeletal c.3 mild with an hig…" at bounding box center [349, 245] width 654 height 65
click at [40, 267] on textarea "PT concerned with the lower anterior crowding. EO Skeletal c.3 mild with an hig…" at bounding box center [349, 245] width 654 height 65
click at [213, 270] on textarea "PT concerned with the lower anterior crowding. EO Skeletal c.3 mild with an hig…" at bounding box center [349, 245] width 654 height 65
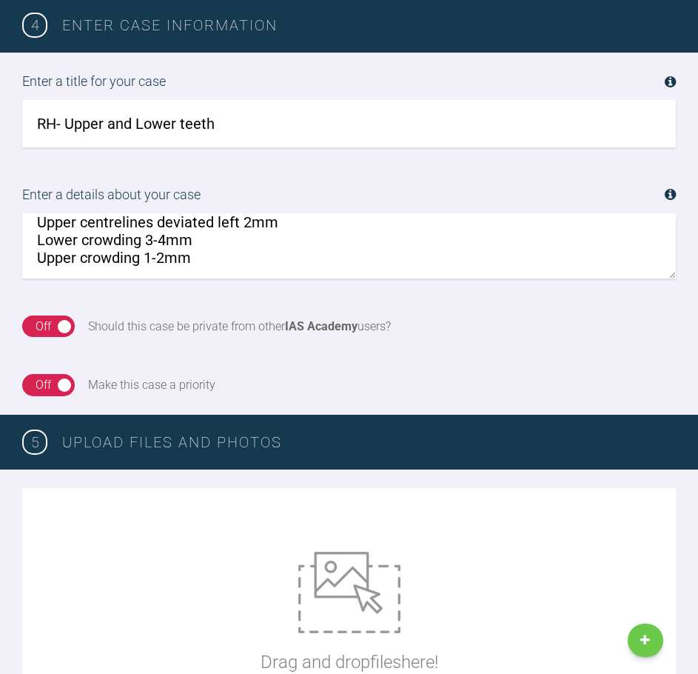
scroll to position [142, 0]
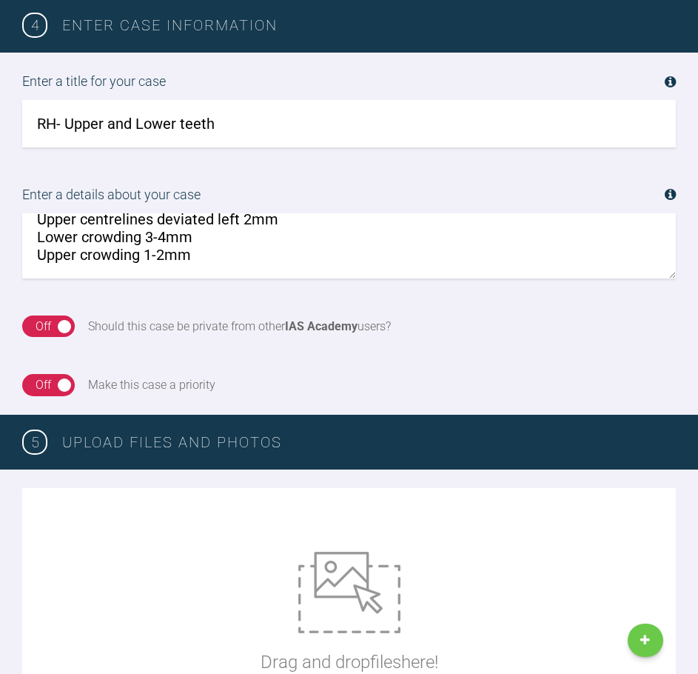
click at [261, 256] on textarea "PT concerned with the lower anterior crowding. EO Skeletal c.3 mild with an hig…" at bounding box center [349, 245] width 654 height 65
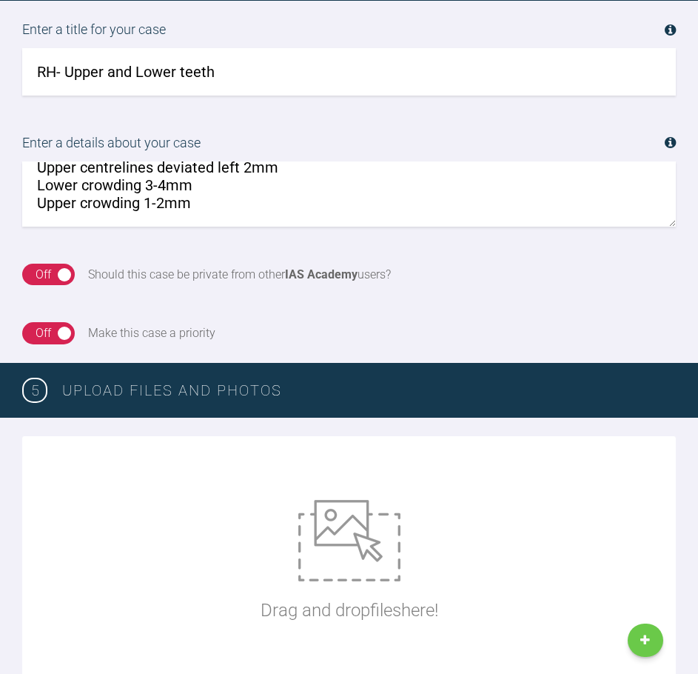
scroll to position [1335, 0]
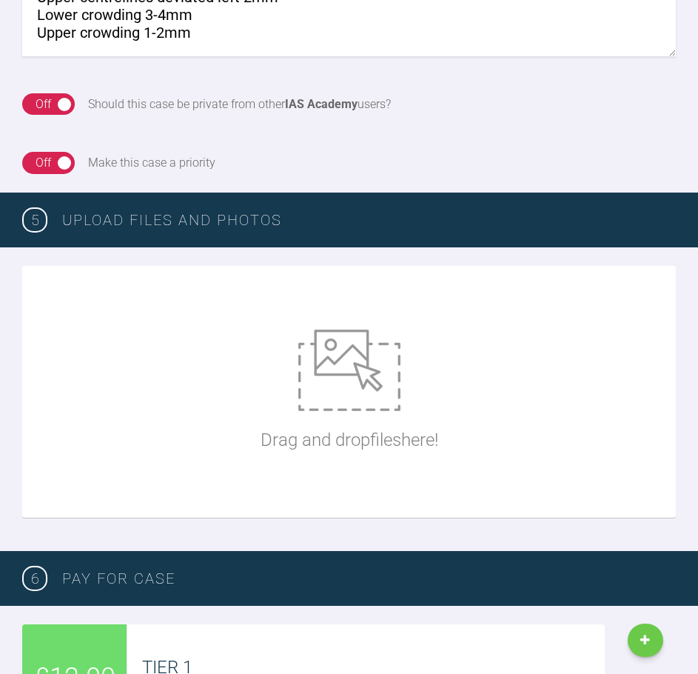
type textarea "PT concerned with the lower anterior crowding. EO Skeletal c.3 mild with an hig…"
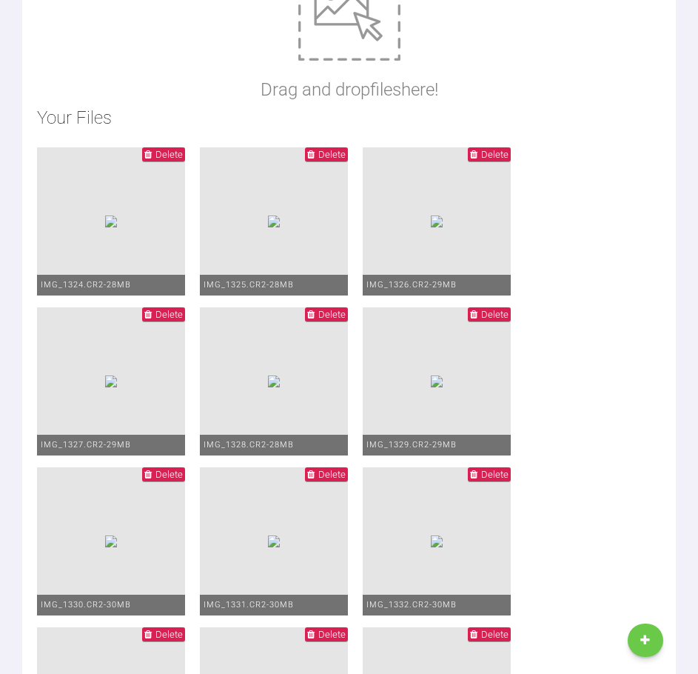
scroll to position [1632, 0]
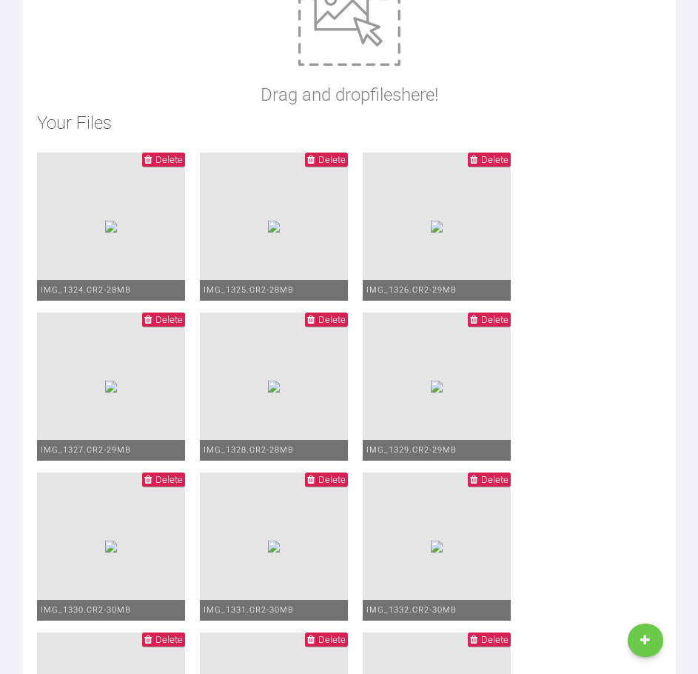
click at [163, 156] on span "Delete" at bounding box center [169, 159] width 27 height 11
click at [168, 157] on span "Delete" at bounding box center [169, 159] width 27 height 11
click at [335, 161] on span "Delete" at bounding box center [332, 159] width 27 height 11
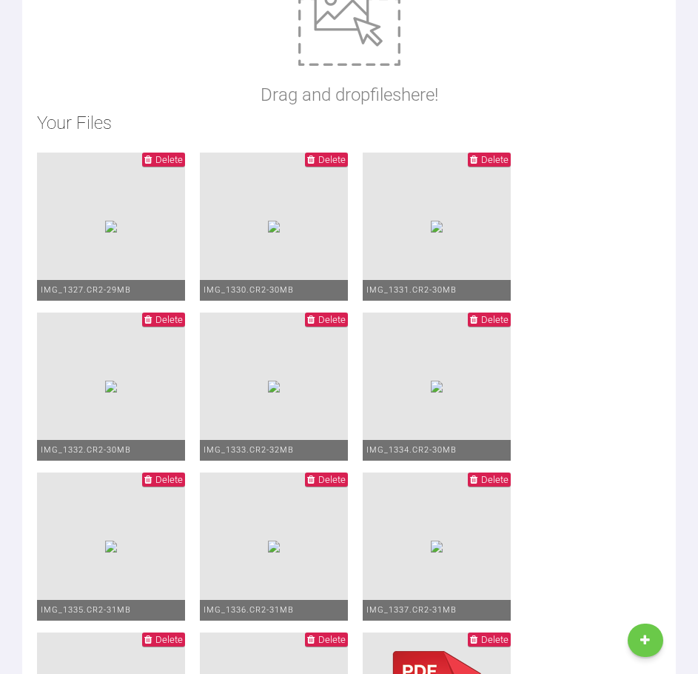
click at [335, 161] on span "Delete" at bounding box center [332, 159] width 27 height 11
click at [334, 161] on span "Delete" at bounding box center [332, 159] width 27 height 11
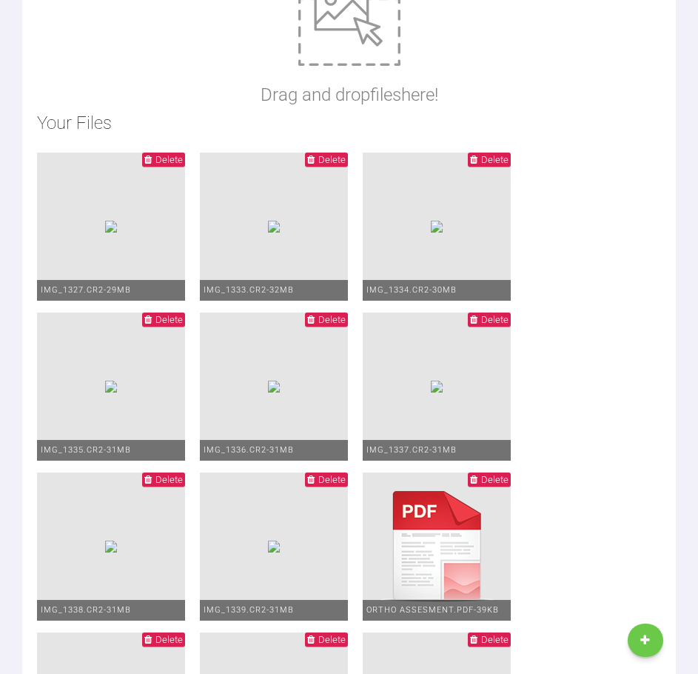
click at [334, 161] on span "Delete" at bounding box center [332, 159] width 27 height 11
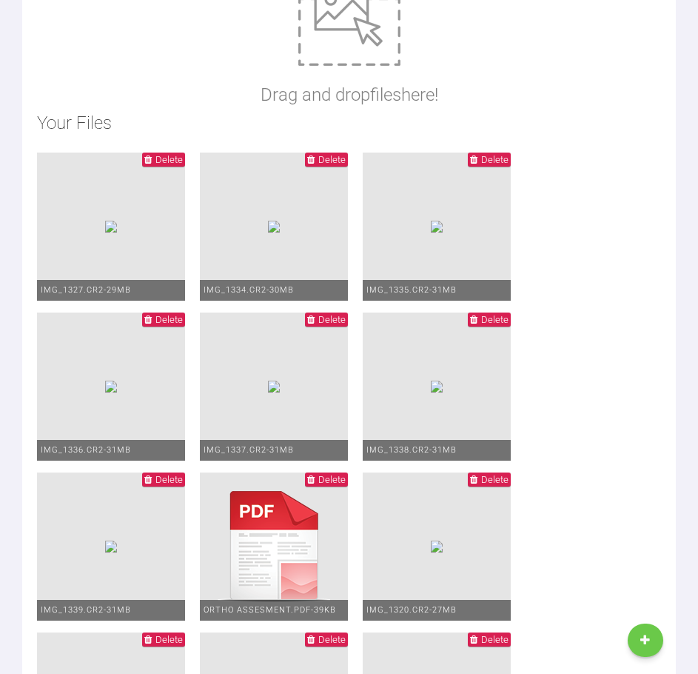
click at [334, 161] on span "Delete" at bounding box center [332, 159] width 27 height 11
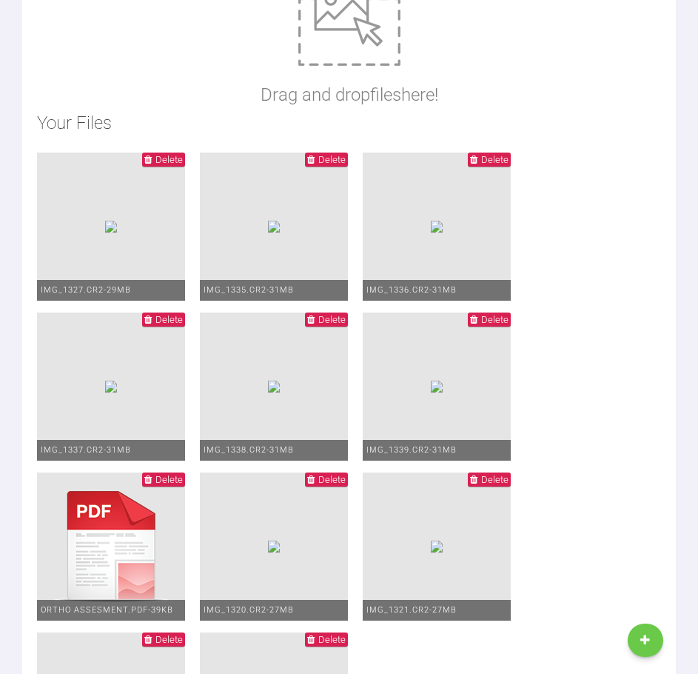
click at [334, 161] on span "Delete" at bounding box center [332, 159] width 27 height 11
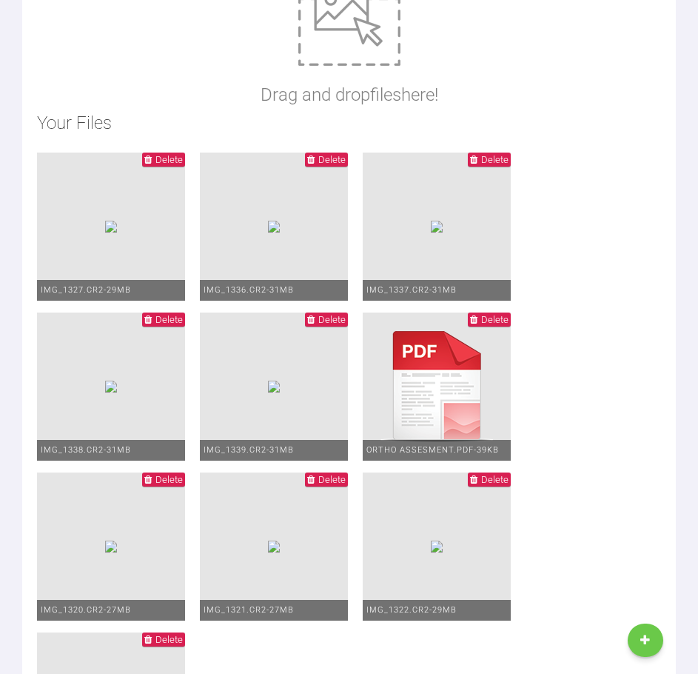
click at [334, 161] on span "Delete" at bounding box center [332, 159] width 27 height 11
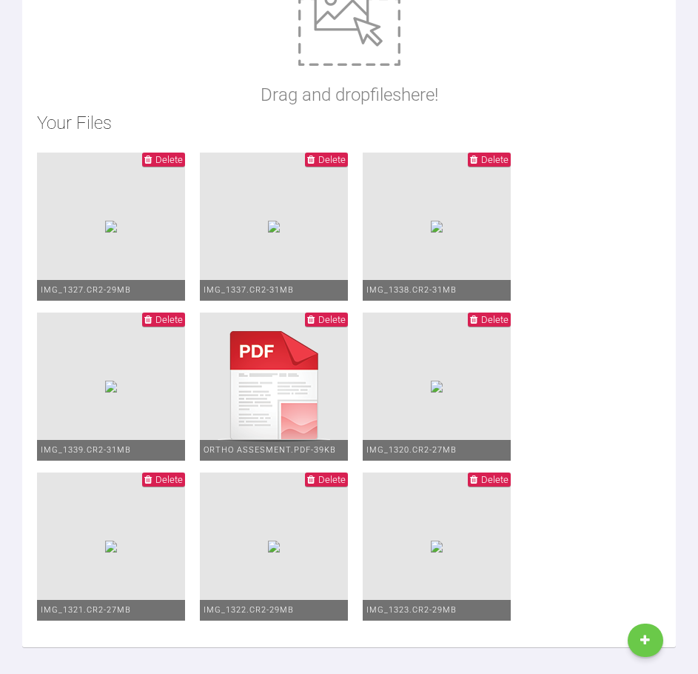
click at [334, 162] on span "Delete" at bounding box center [332, 159] width 27 height 11
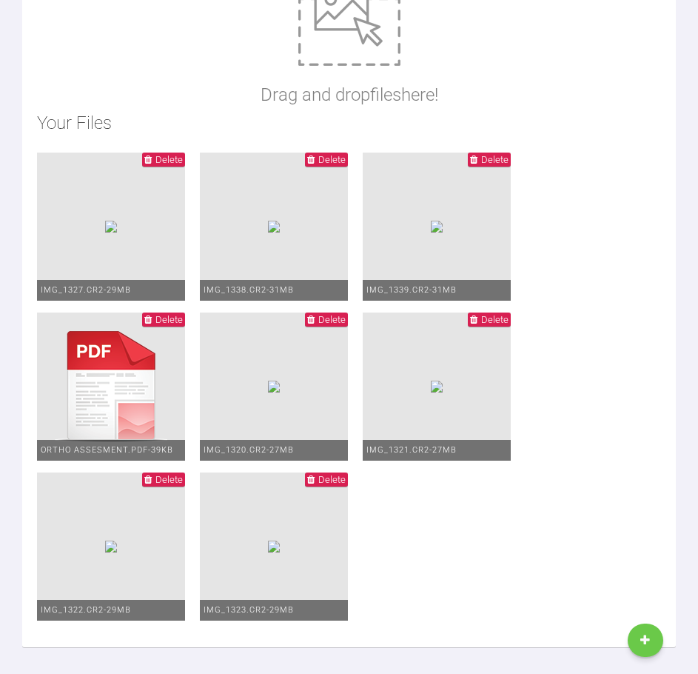
click at [334, 162] on span "Delete" at bounding box center [332, 159] width 27 height 11
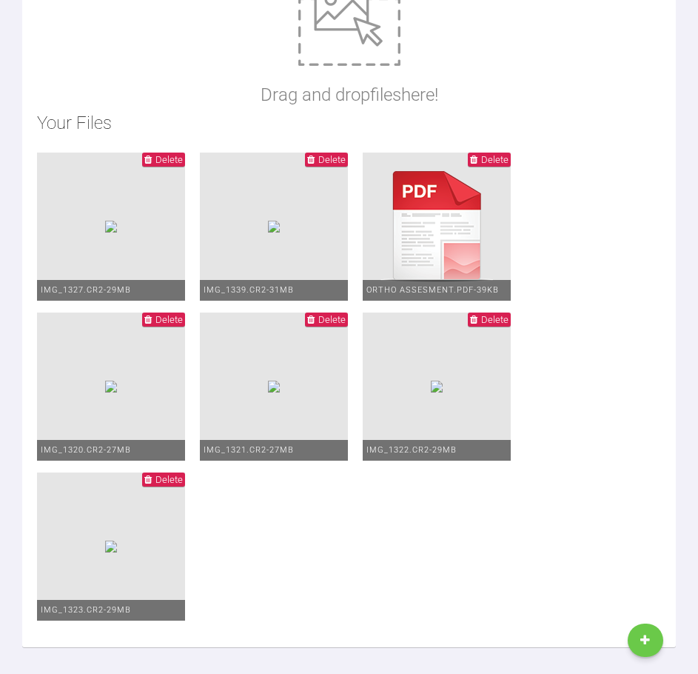
click at [334, 162] on span "Delete" at bounding box center [332, 159] width 27 height 11
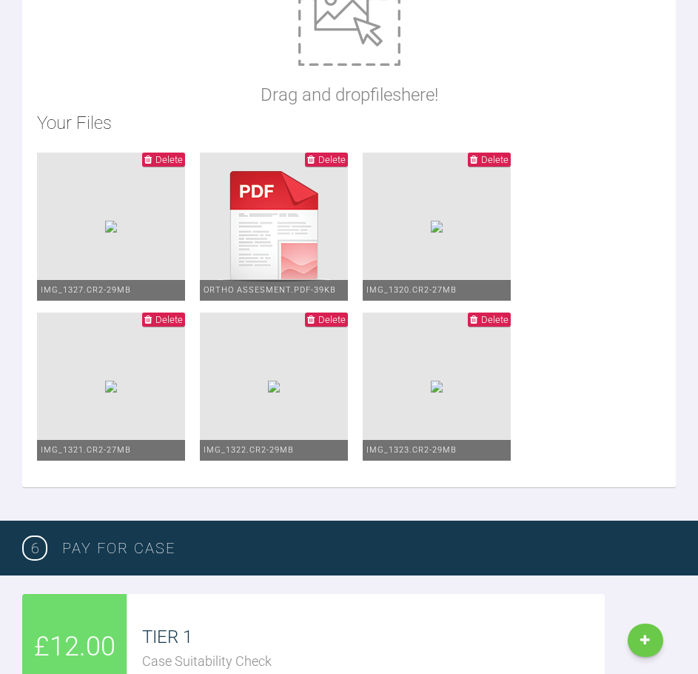
click at [156, 161] on span "Delete" at bounding box center [169, 159] width 27 height 11
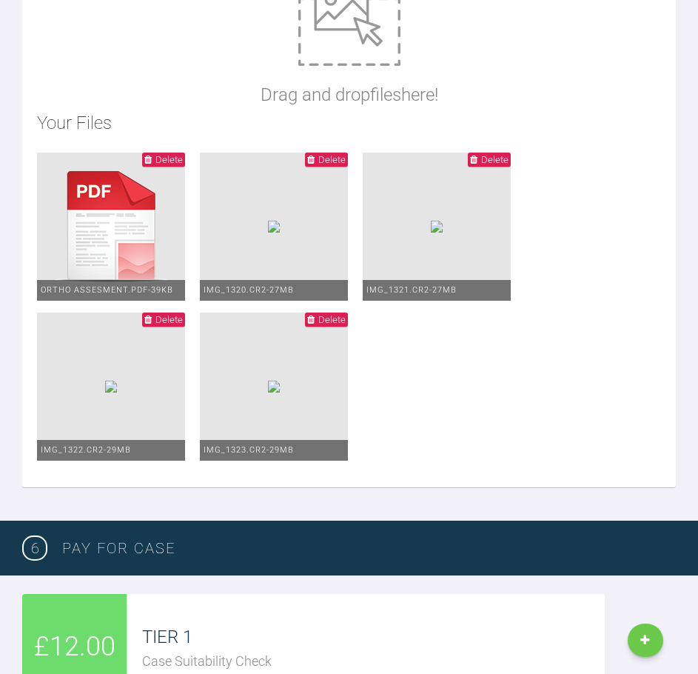
click at [167, 319] on span "Delete" at bounding box center [169, 319] width 27 height 11
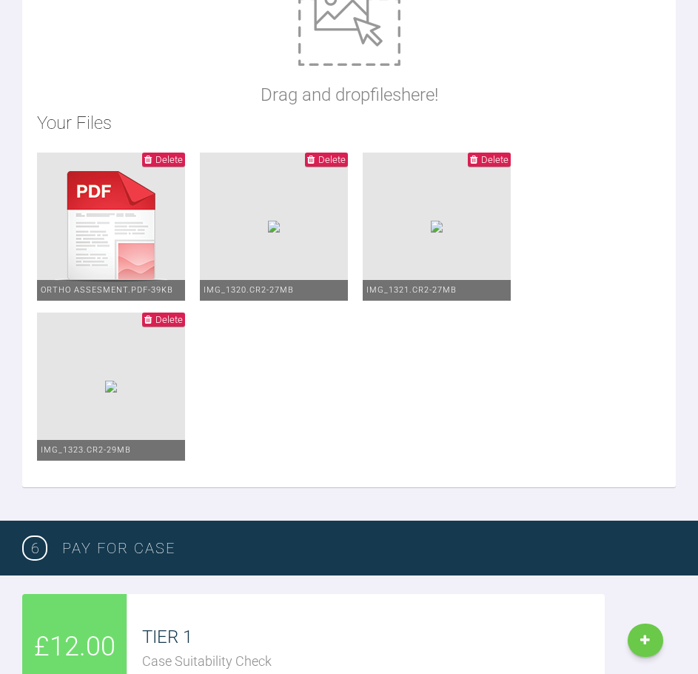
click at [327, 154] on span "Delete" at bounding box center [332, 159] width 27 height 11
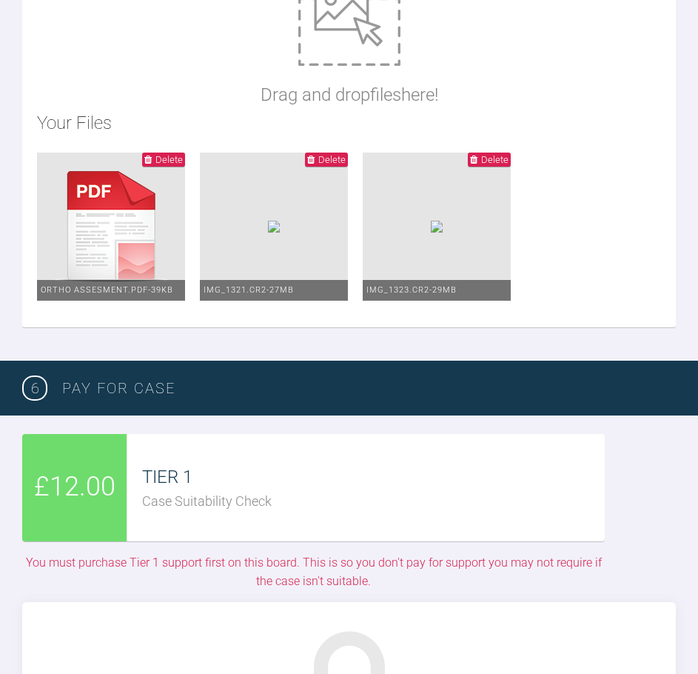
click at [481, 157] on span "Delete" at bounding box center [489, 160] width 43 height 14
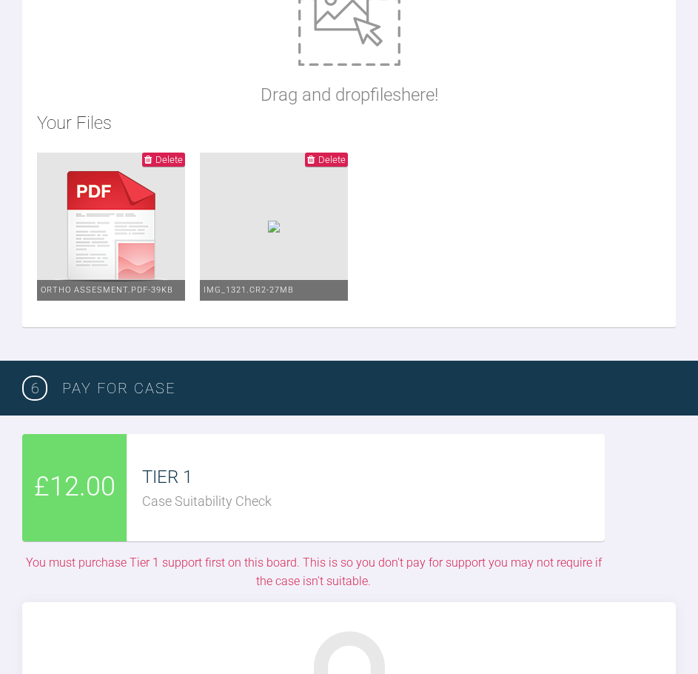
click at [333, 154] on span "Delete" at bounding box center [332, 159] width 27 height 11
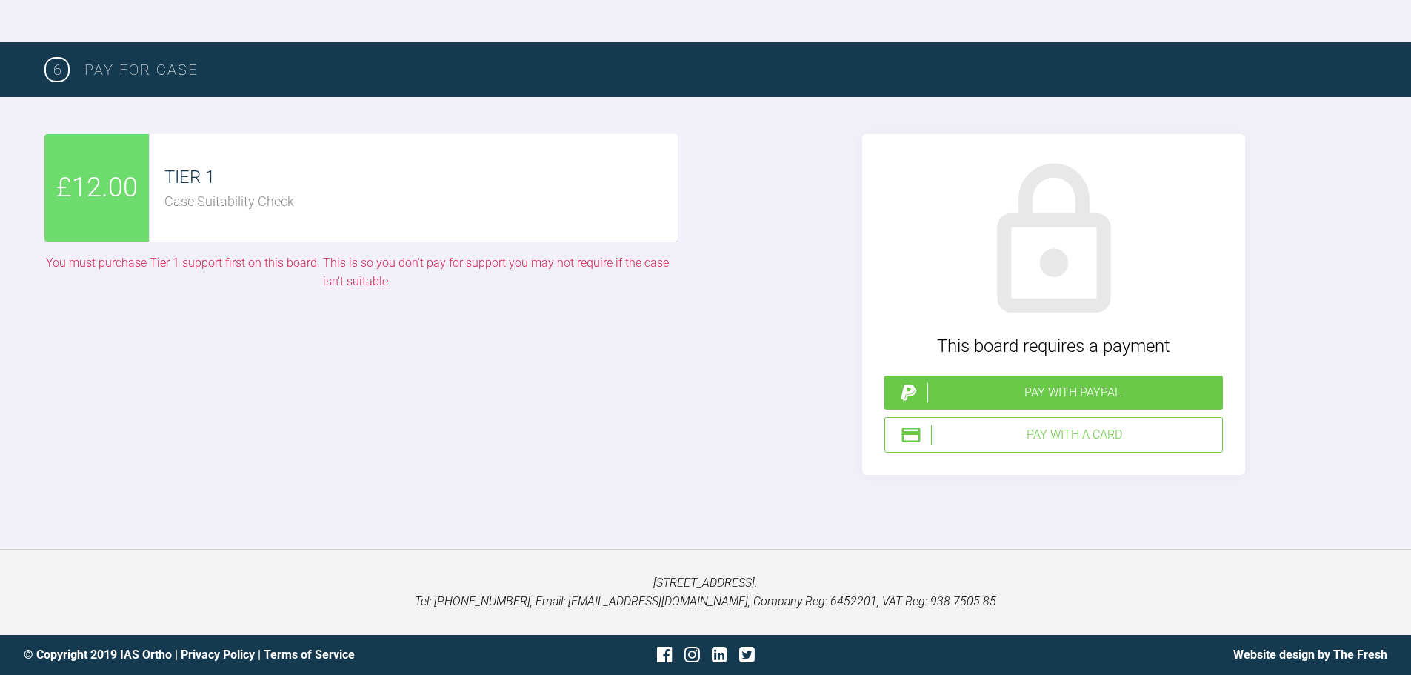
scroll to position [3790, 0]
click at [1074, 436] on div "Pay with a Card" at bounding box center [1073, 434] width 285 height 19
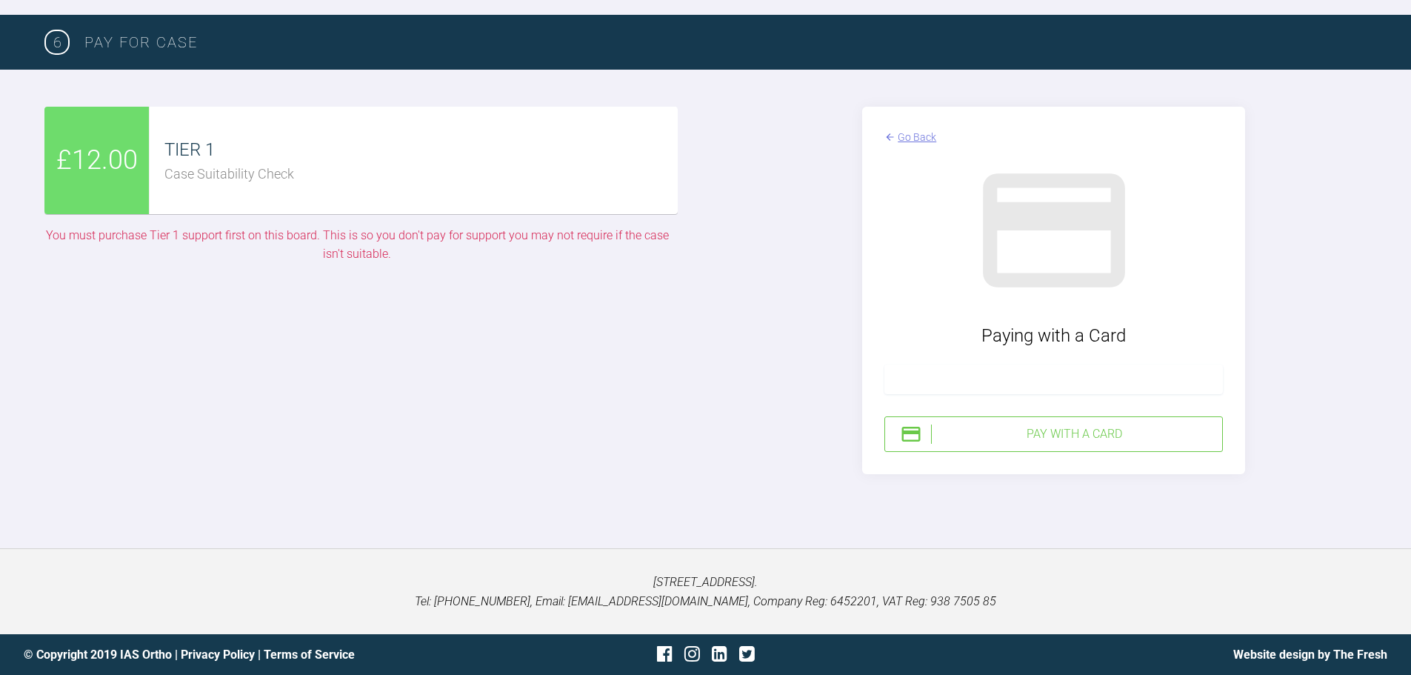
click at [995, 444] on div "Pay with a Card" at bounding box center [1073, 433] width 285 height 19
